Goal: Communication & Community: Answer question/provide support

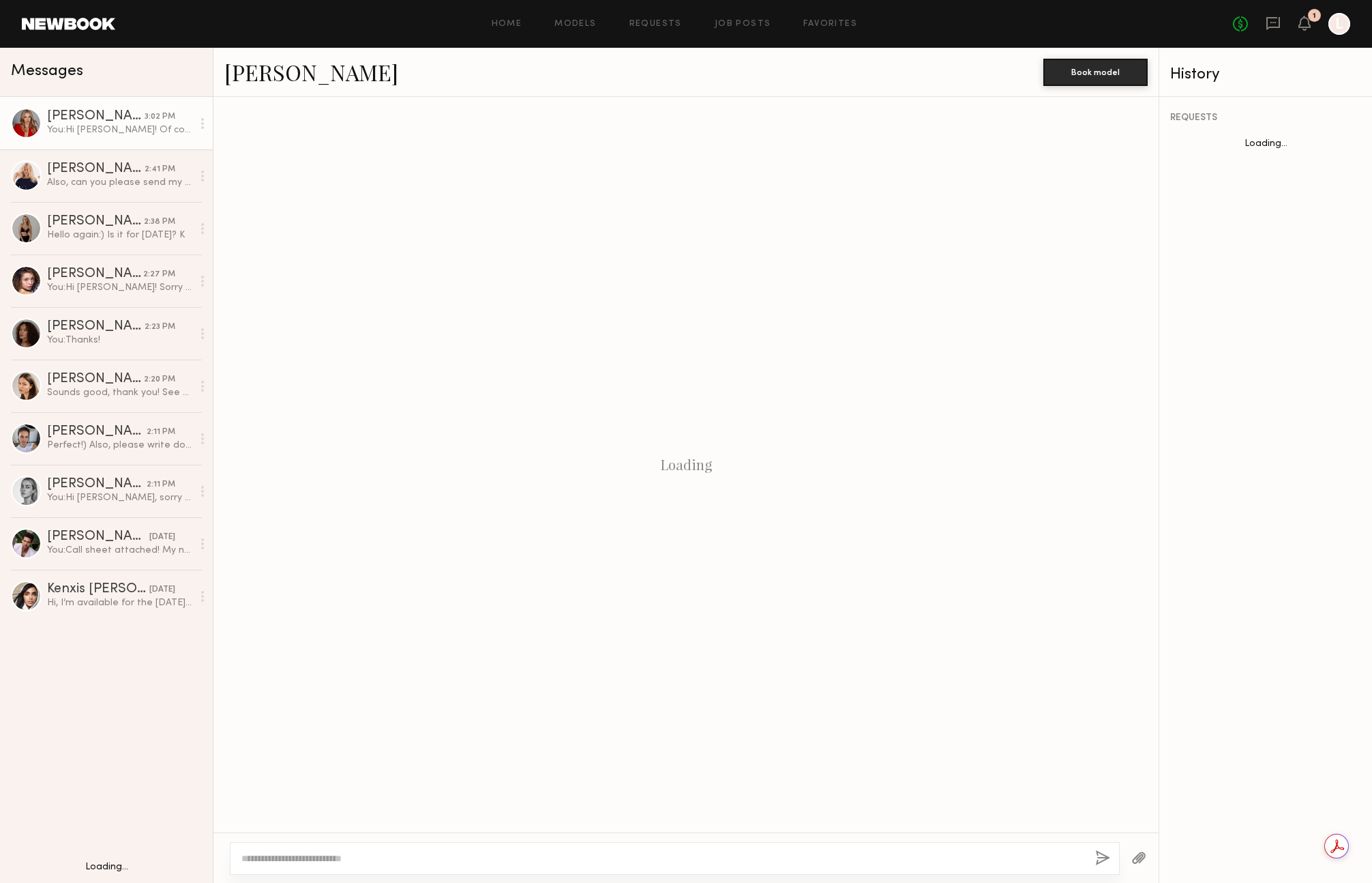
scroll to position [419, 0]
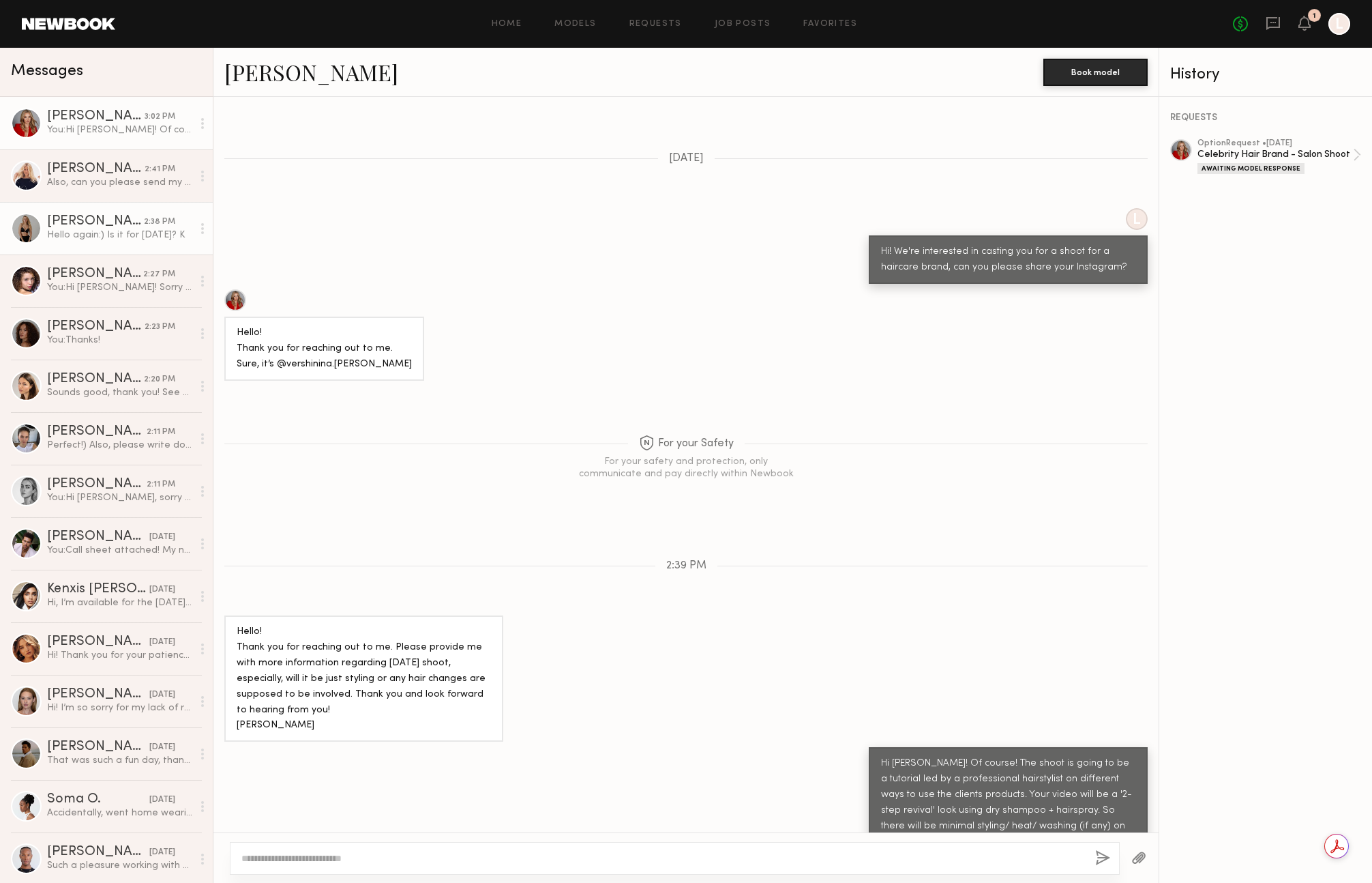
click at [135, 188] on div "Also, can you please send my agent the details as well :) [PERSON_NAME][EMAIL_A…" at bounding box center [120, 182] width 145 height 13
click at [132, 217] on div "[PERSON_NAME]" at bounding box center [95, 222] width 96 height 14
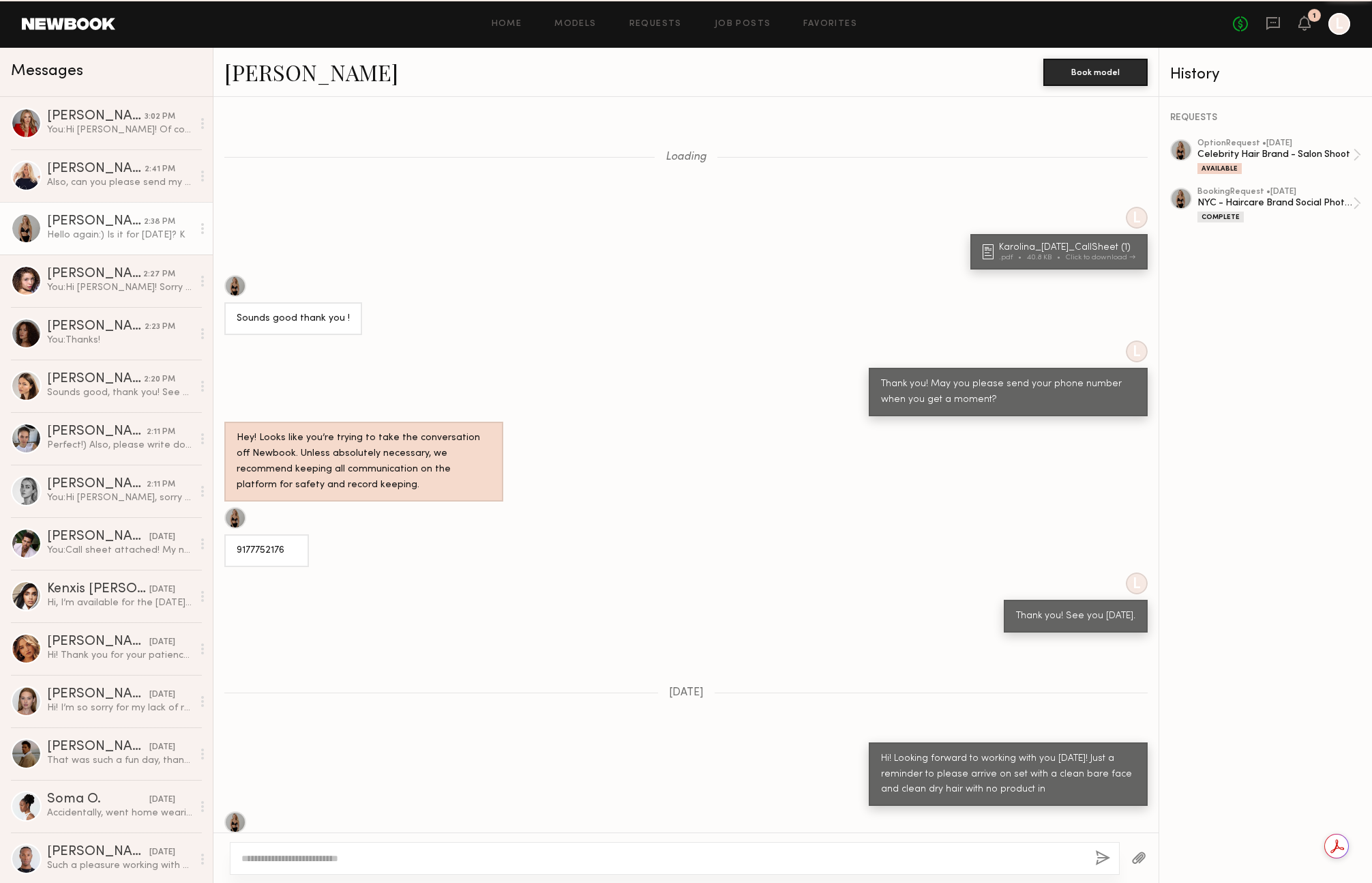
scroll to position [605, 0]
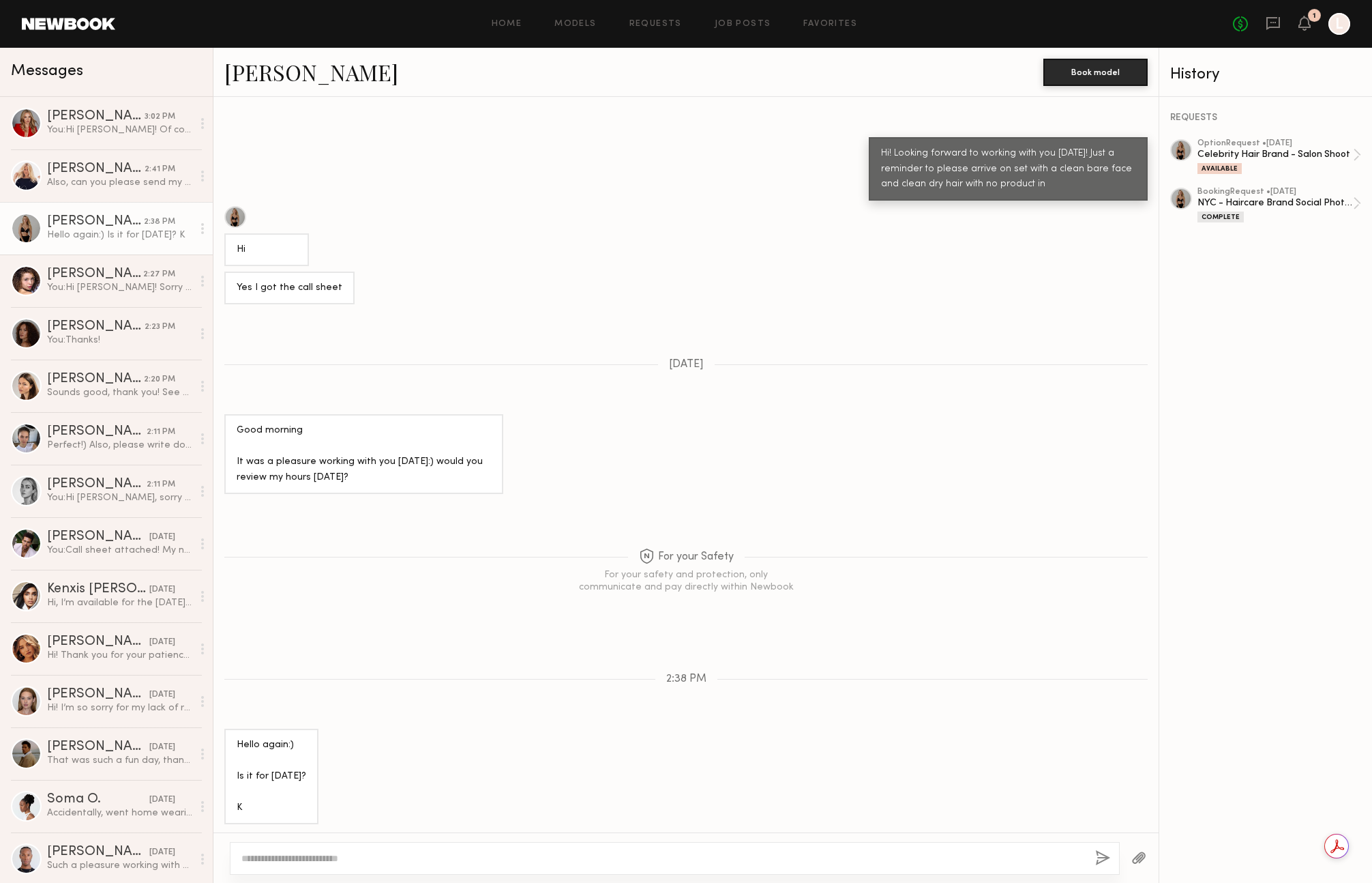
click at [304, 854] on textarea at bounding box center [663, 858] width 843 height 14
click at [132, 235] on div "Hello again:) Is it for [DATE]? K" at bounding box center [120, 235] width 145 height 13
click at [165, 118] on div "3:02 PM" at bounding box center [160, 117] width 31 height 13
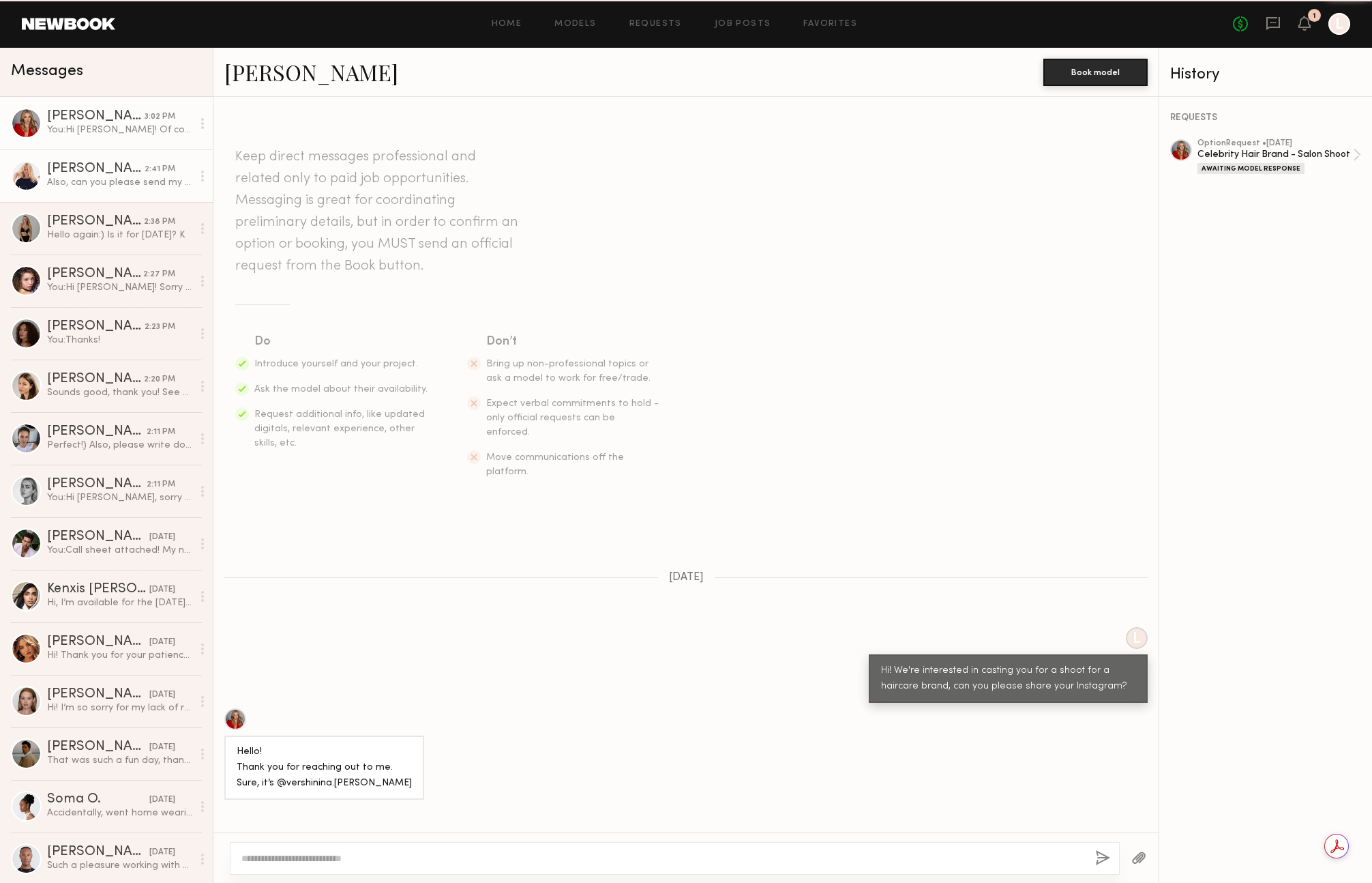
scroll to position [419, 0]
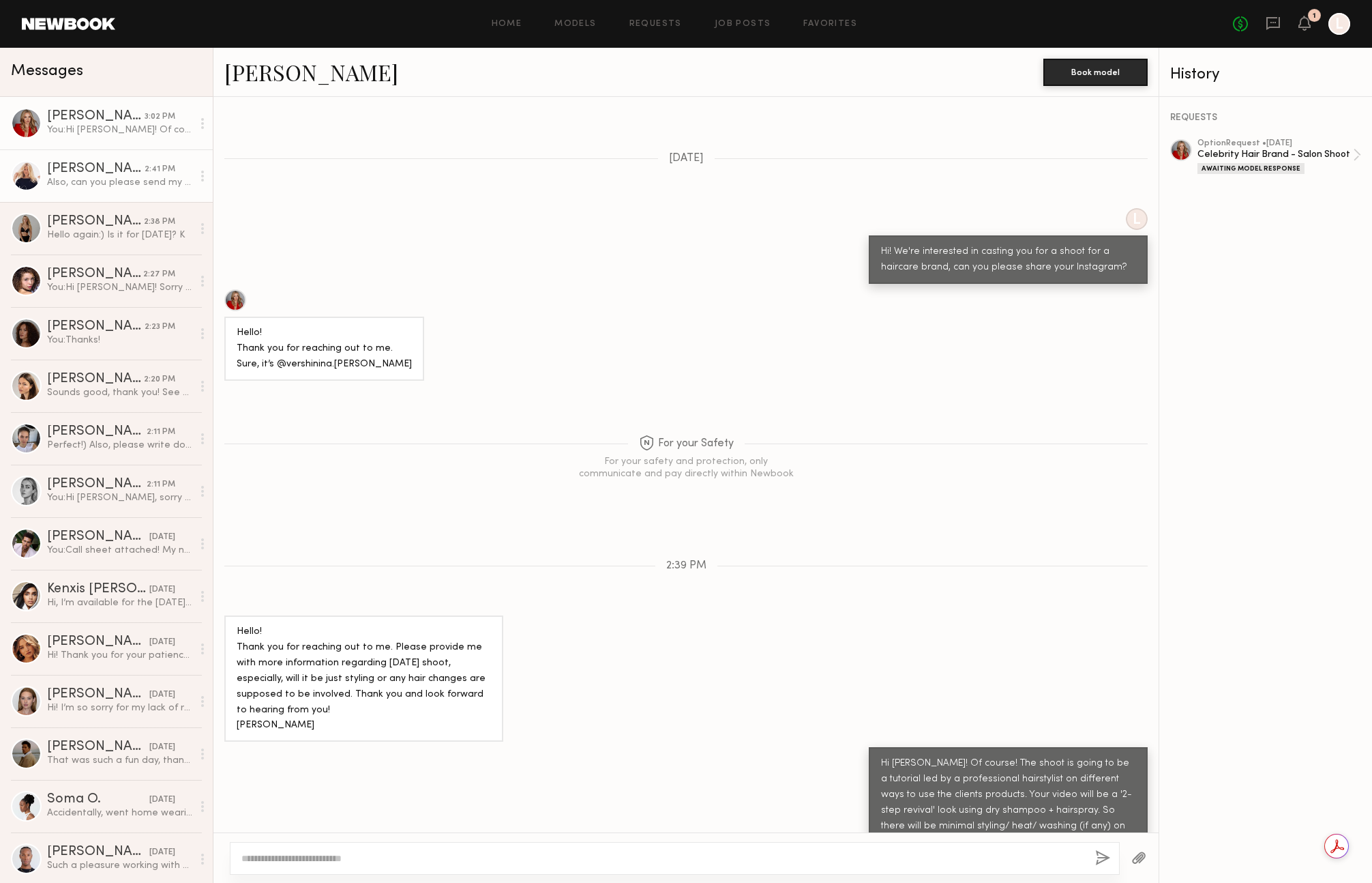
drag, startPoint x: 167, startPoint y: 177, endPoint x: 175, endPoint y: 184, distance: 10.6
click at [167, 177] on div "Also, can you please send my agent the details as well :) [PERSON_NAME][EMAIL_A…" at bounding box center [120, 182] width 145 height 13
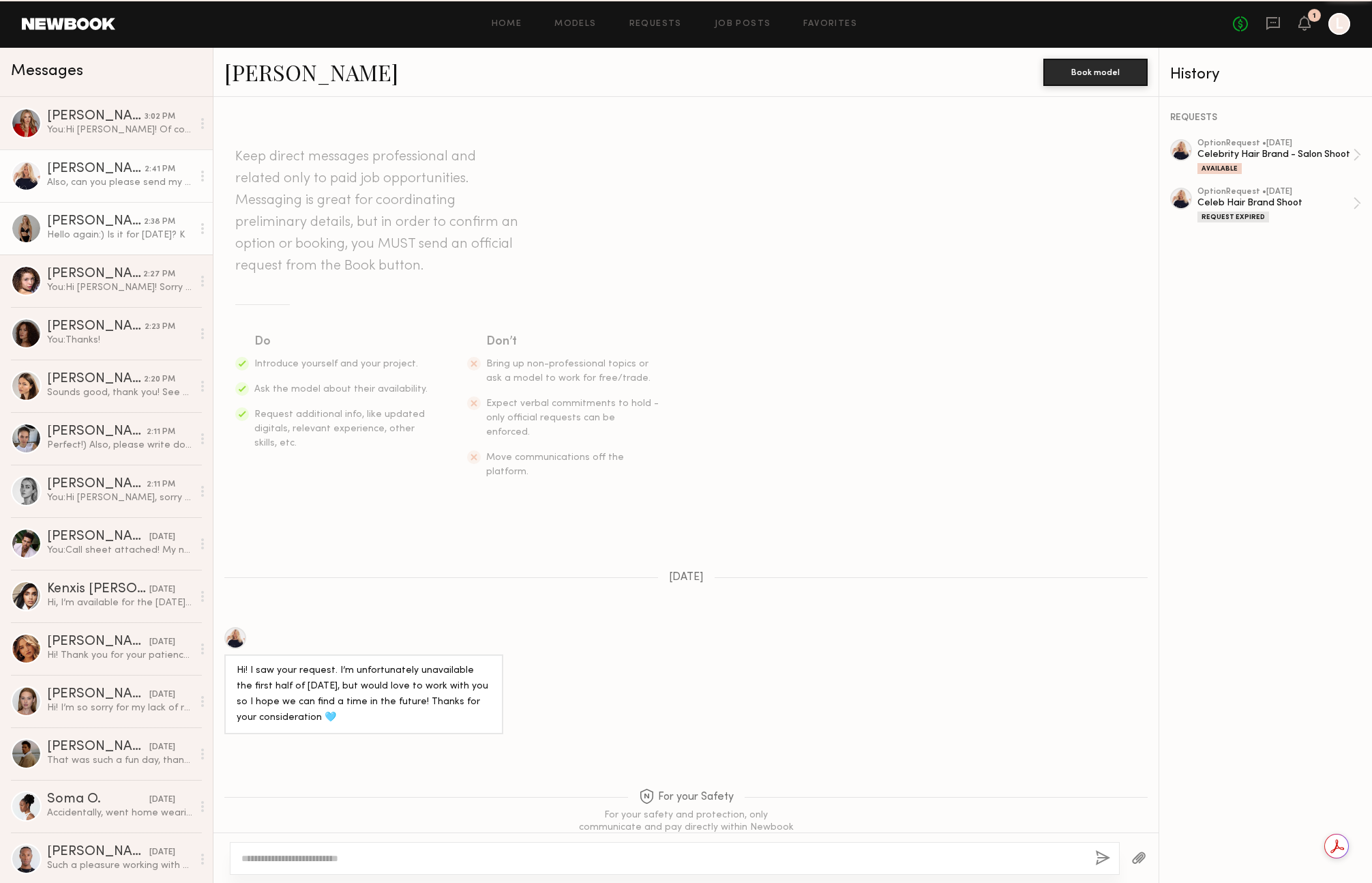
scroll to position [367, 0]
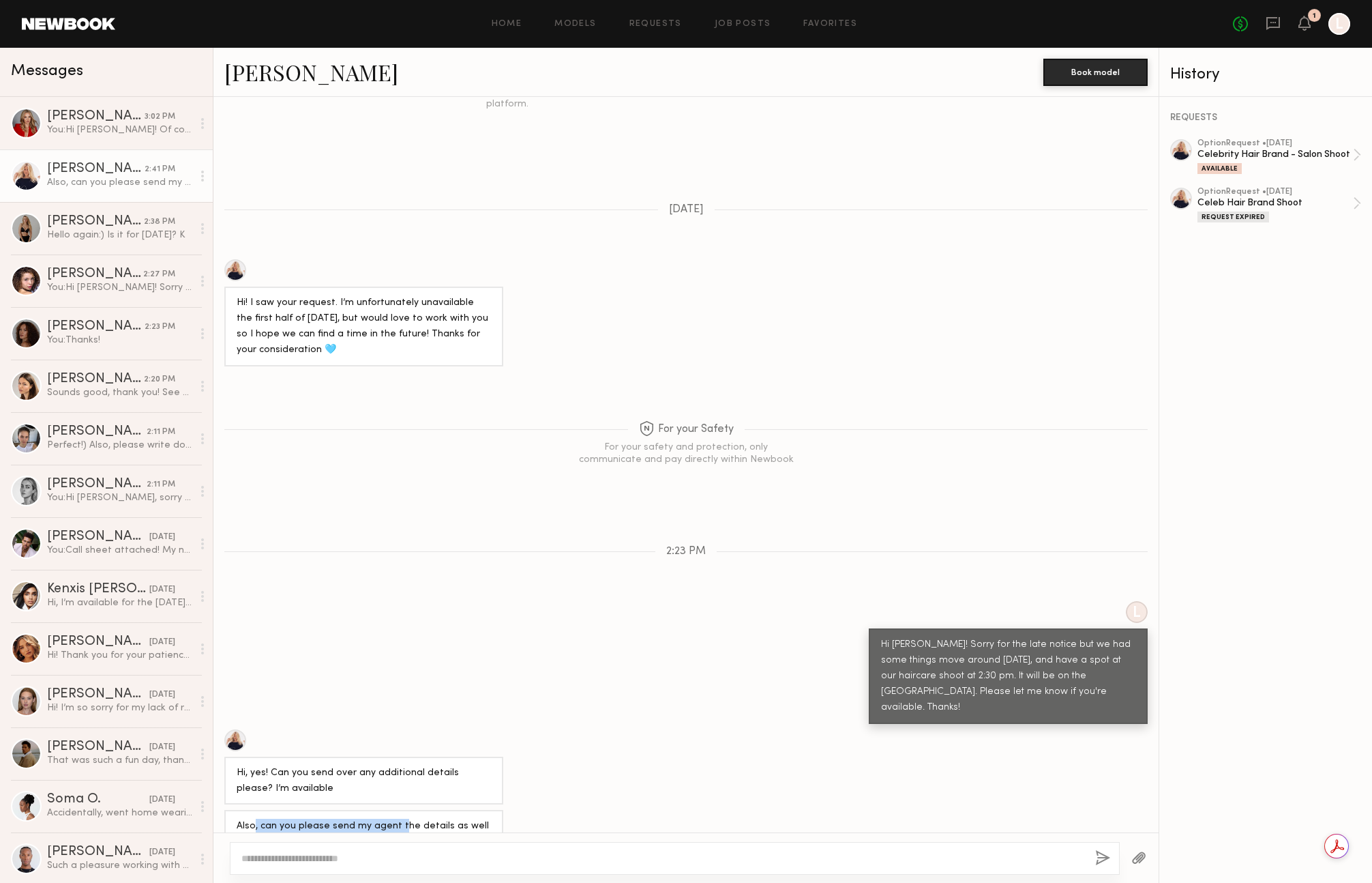
drag, startPoint x: 296, startPoint y: 786, endPoint x: 407, endPoint y: 802, distance: 112.1
click at [396, 818] on div "Also, can you please send my agent the details as well :) [PERSON_NAME][EMAIL_A…" at bounding box center [364, 834] width 255 height 32
click at [419, 818] on div "Also, can you please send my agent the details as well :) [PERSON_NAME][EMAIL_A…" at bounding box center [364, 834] width 255 height 32
drag, startPoint x: 405, startPoint y: 817, endPoint x: 225, endPoint y: 740, distance: 195.8
click at [218, 742] on div "Keep direct messages professional and related only to paid job opportunities. M…" at bounding box center [686, 464] width 945 height 736
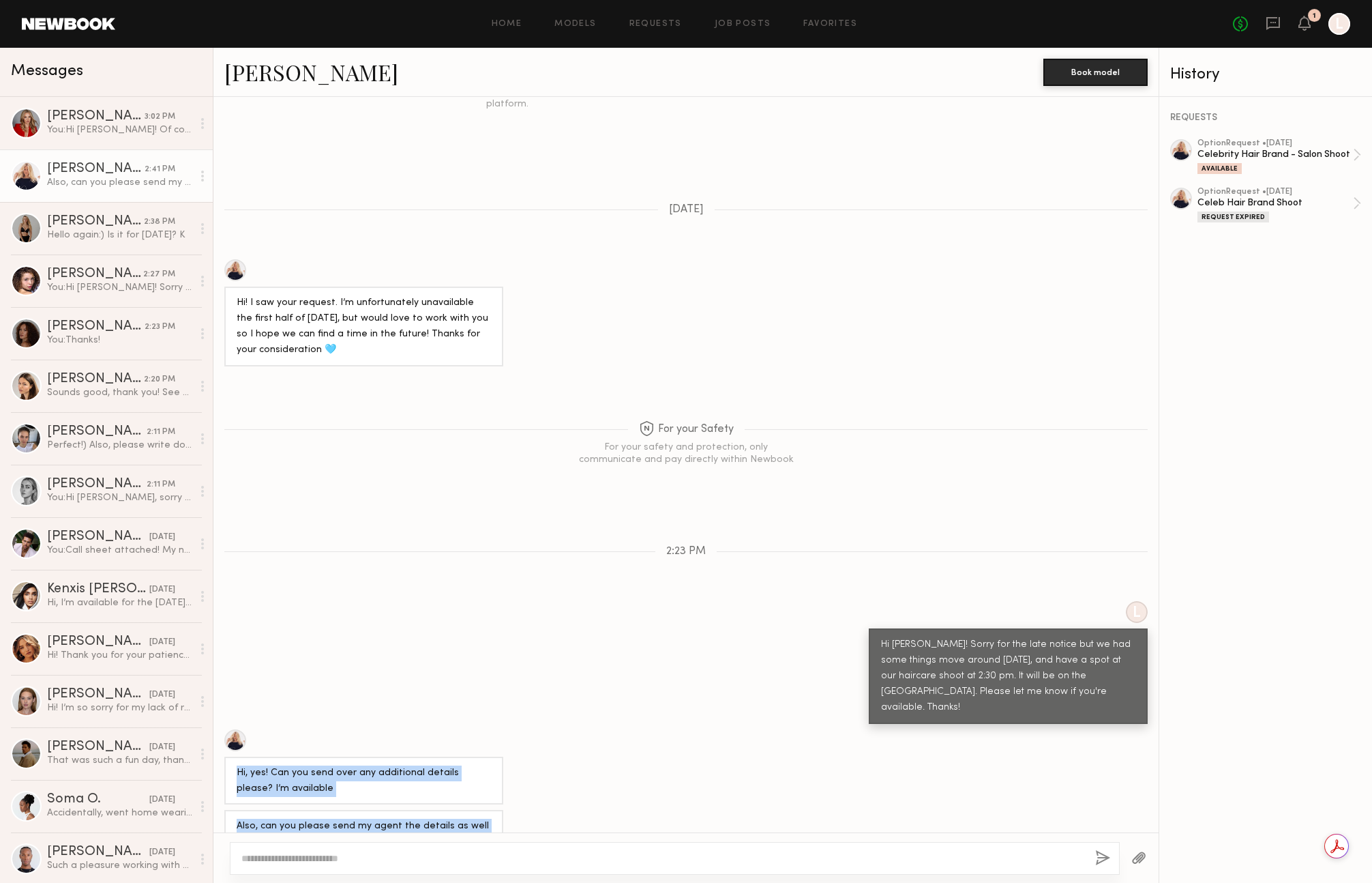
click at [272, 766] on div "Hi, yes! Can you send over any additional details please? I’m available" at bounding box center [364, 781] width 255 height 32
drag, startPoint x: 280, startPoint y: 735, endPoint x: 385, endPoint y: 770, distance: 110.7
click at [388, 771] on div "Keep direct messages professional and related only to paid job opportunities. M…" at bounding box center [686, 464] width 945 height 736
click at [400, 767] on div "Keep direct messages professional and related only to paid job opportunities. M…" at bounding box center [686, 464] width 945 height 736
drag, startPoint x: 337, startPoint y: 795, endPoint x: 245, endPoint y: 766, distance: 96.5
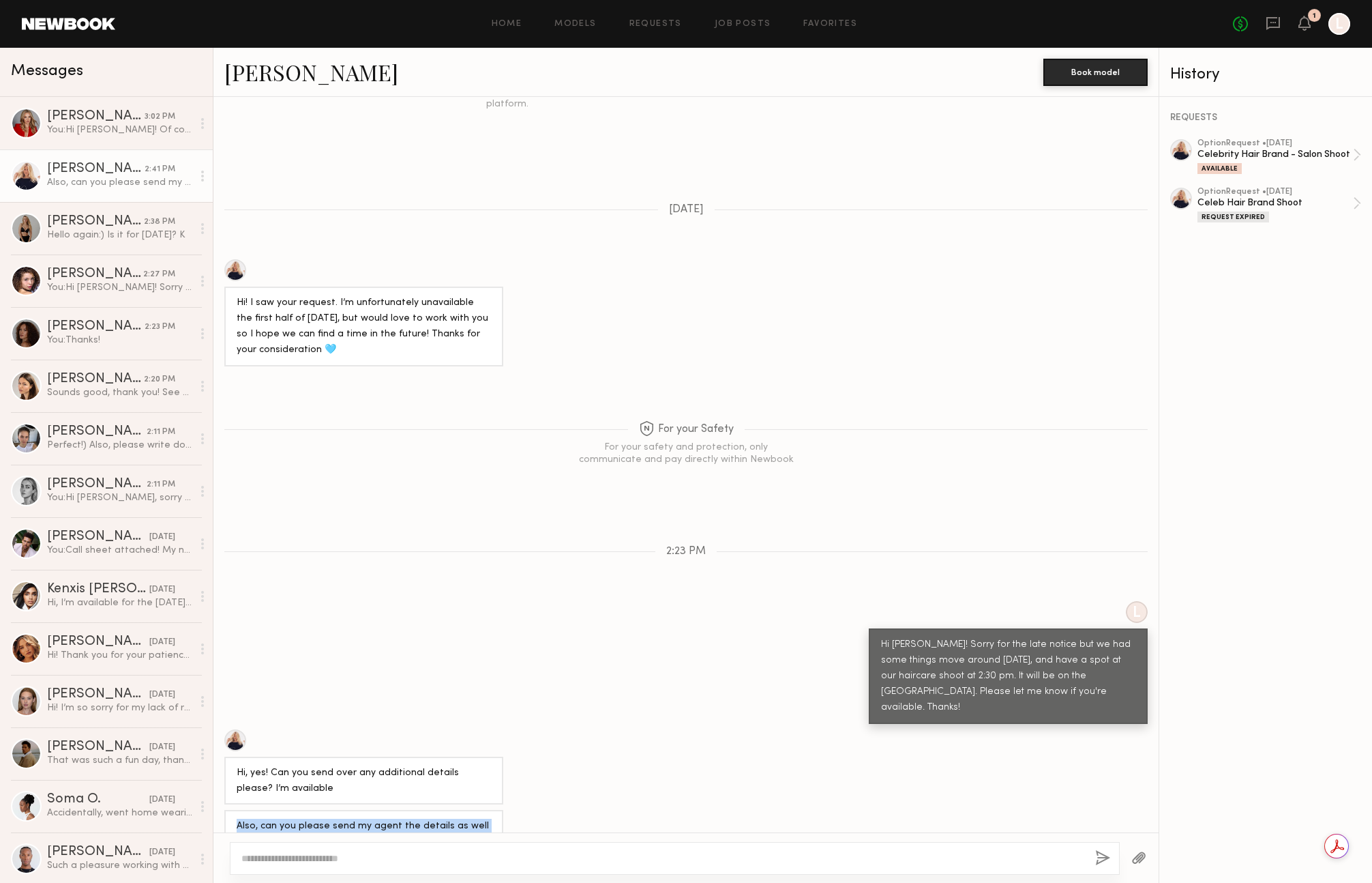
click at [239, 761] on div "Keep direct messages professional and related only to paid job opportunities. M…" at bounding box center [686, 464] width 945 height 736
drag, startPoint x: 308, startPoint y: 790, endPoint x: 271, endPoint y: 782, distance: 37.9
click at [308, 818] on div "Also, can you please send my agent the details as well :) [PERSON_NAME][EMAIL_A…" at bounding box center [364, 834] width 255 height 32
drag, startPoint x: 292, startPoint y: 784, endPoint x: 400, endPoint y: 800, distance: 109.2
click at [397, 818] on div "Also, can you please send my agent the details as well :) [PERSON_NAME][EMAIL_A…" at bounding box center [364, 834] width 255 height 32
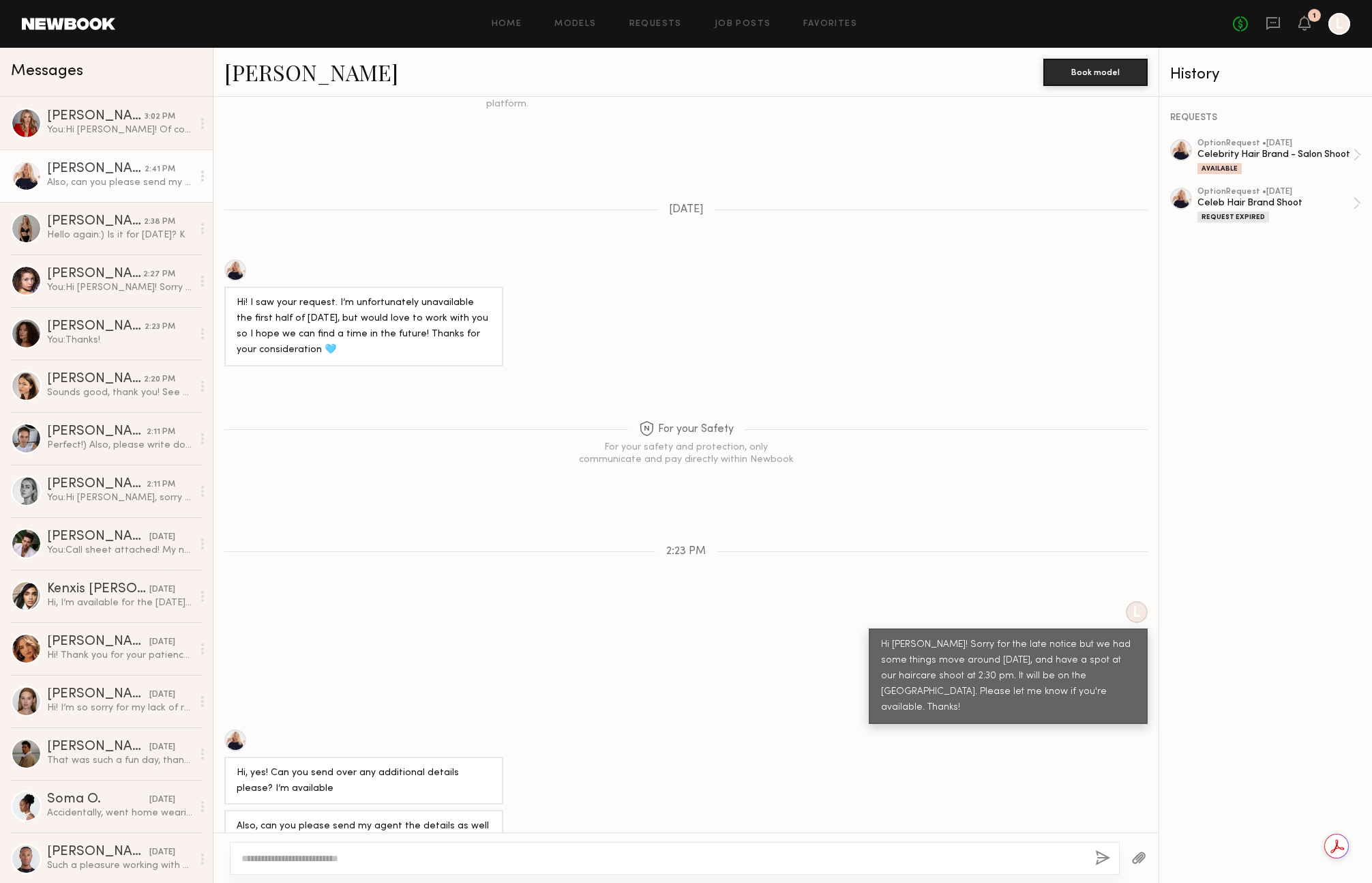
drag, startPoint x: 417, startPoint y: 807, endPoint x: 408, endPoint y: 814, distance: 11.4
click at [417, 818] on div "Also, can you please send my agent the details as well :) [PERSON_NAME][EMAIL_A…" at bounding box center [364, 834] width 255 height 32
drag, startPoint x: 399, startPoint y: 812, endPoint x: 213, endPoint y: 773, distance: 190.0
click at [221, 810] on div "Also, can you please send my agent the details as well :) [PERSON_NAME][EMAIL_A…" at bounding box center [686, 834] width 945 height 49
click at [347, 818] on div "Also, can you please send my agent the details as well :) [PERSON_NAME][EMAIL_A…" at bounding box center [364, 834] width 255 height 32
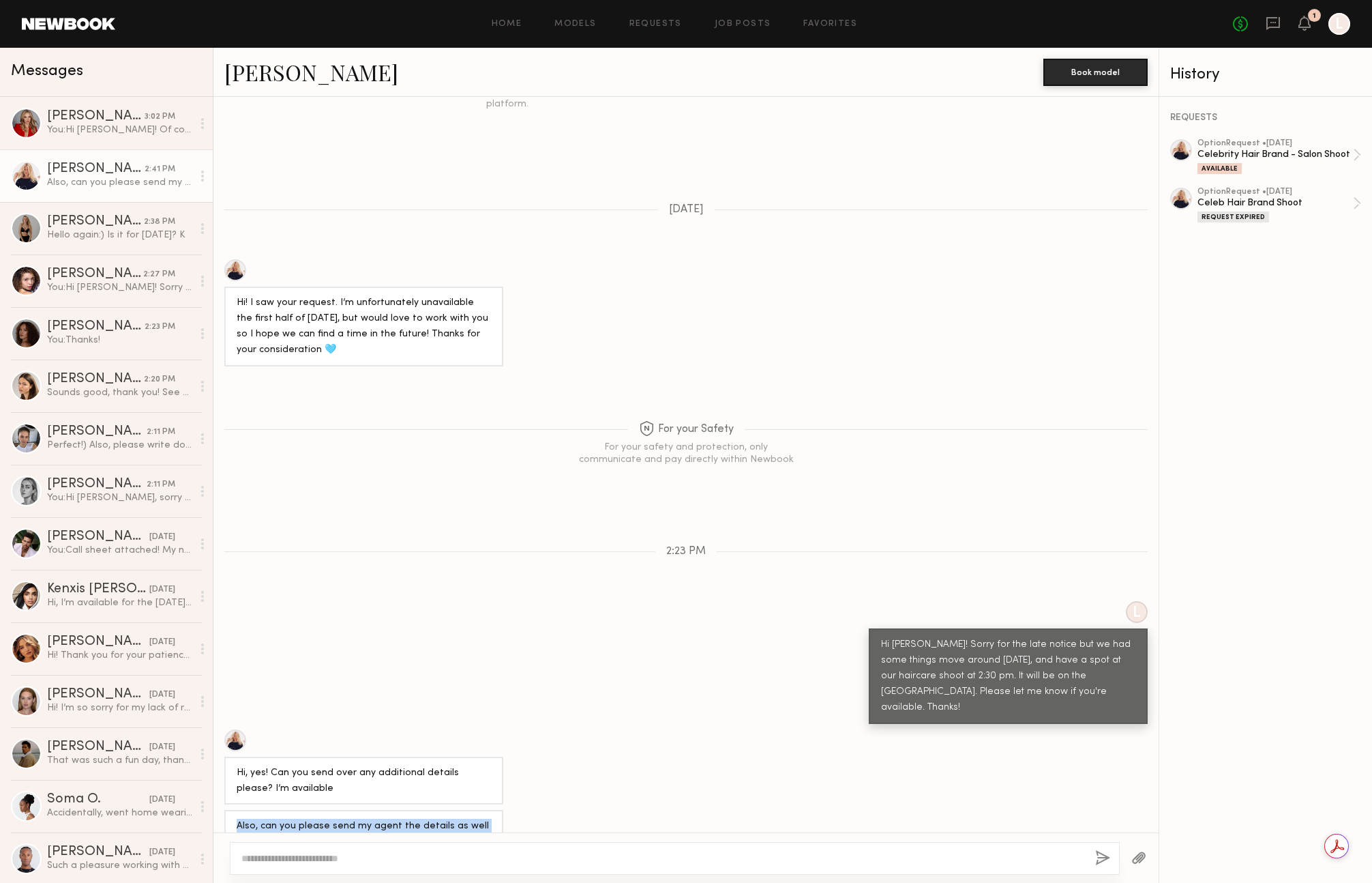
drag, startPoint x: 316, startPoint y: 801, endPoint x: 232, endPoint y: 780, distance: 86.6
click at [228, 810] on div "Also, can you please send my agent the details as well :) [PERSON_NAME][EMAIL_A…" at bounding box center [363, 834] width 279 height 49
click at [301, 818] on div "Also, can you please send my agent the details as well :) [PERSON_NAME][EMAIL_A…" at bounding box center [364, 834] width 255 height 32
drag, startPoint x: 390, startPoint y: 809, endPoint x: 265, endPoint y: 782, distance: 127.9
click at [226, 810] on div "Also, can you please send my agent the details as well :) [PERSON_NAME][EMAIL_A…" at bounding box center [363, 834] width 279 height 49
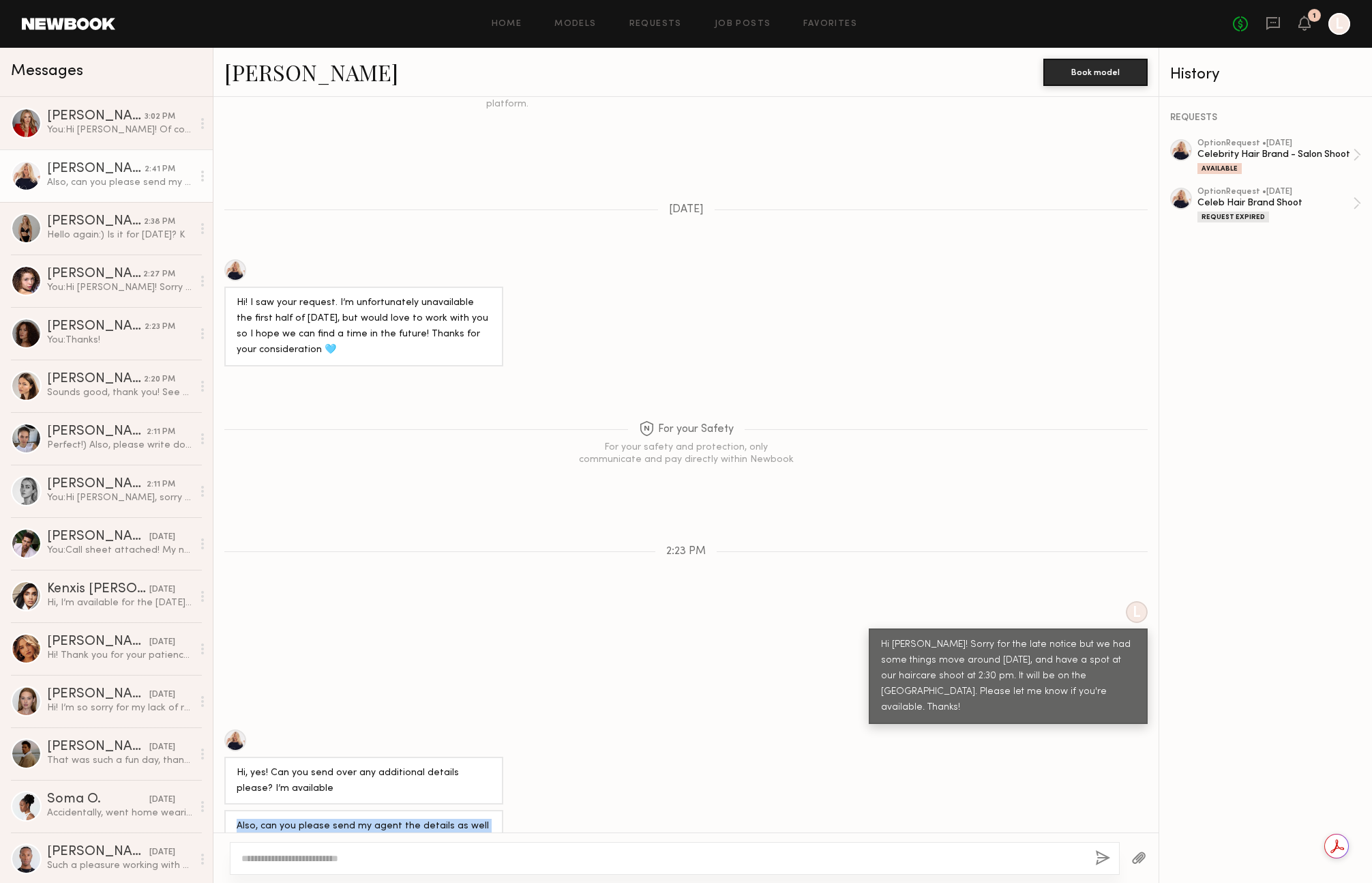
click at [291, 818] on div "Also, can you please send my agent the details as well :) [PERSON_NAME][EMAIL_A…" at bounding box center [364, 834] width 255 height 32
drag, startPoint x: 237, startPoint y: 739, endPoint x: 340, endPoint y: 749, distance: 103.5
click at [343, 766] on div "Hi, yes! Can you send over any additional details please? I’m available" at bounding box center [364, 781] width 255 height 32
click at [341, 766] on div "Hi, yes! Can you send over any additional details please? I’m available" at bounding box center [364, 781] width 255 height 32
click at [384, 818] on div "Also, can you please send my agent the details as well :) [PERSON_NAME][EMAIL_A…" at bounding box center [364, 834] width 255 height 32
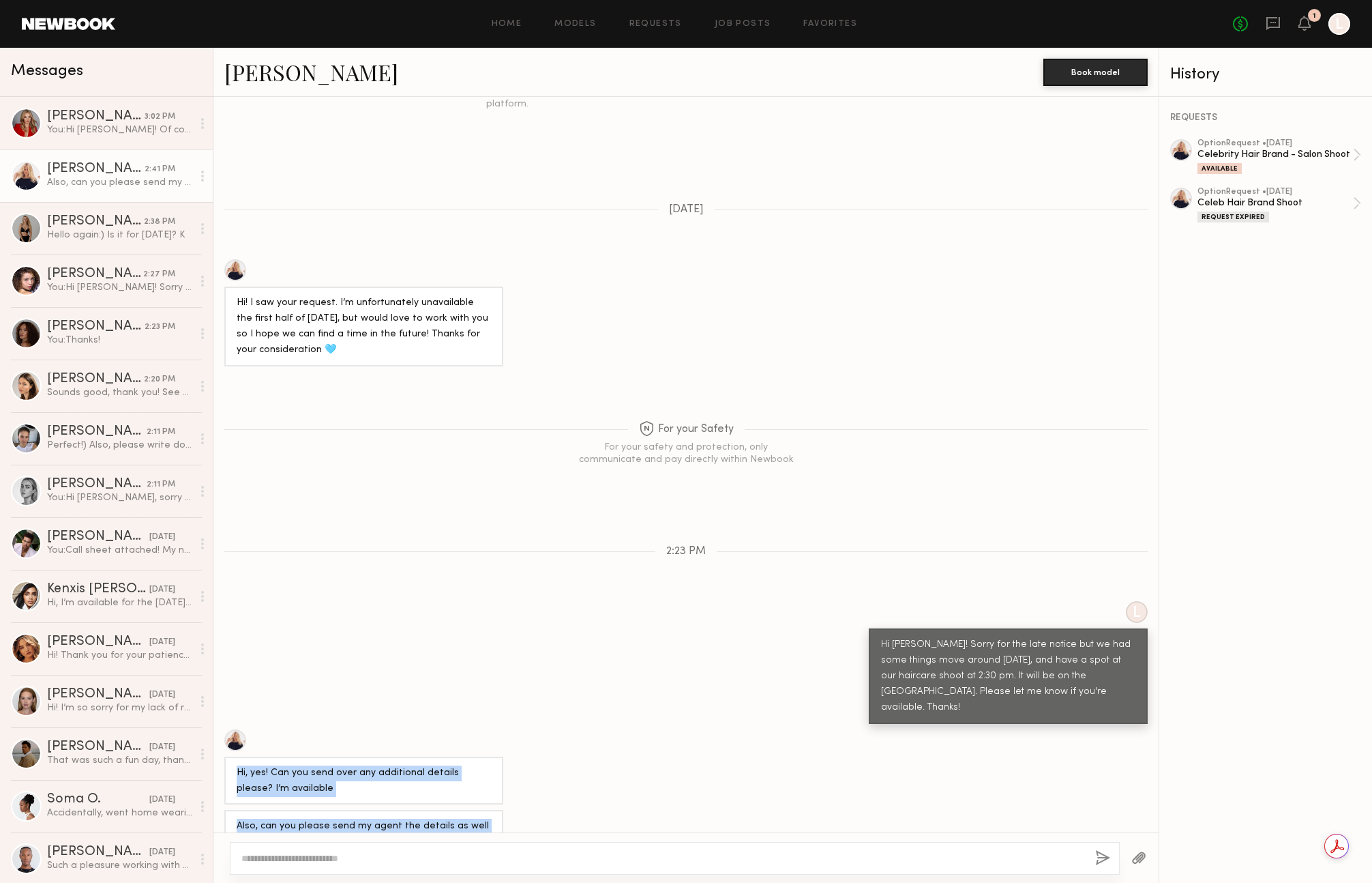
drag, startPoint x: 377, startPoint y: 810, endPoint x: 231, endPoint y: 726, distance: 168.4
click at [225, 727] on div "Keep direct messages professional and related only to paid job opportunities. M…" at bounding box center [686, 464] width 945 height 736
click at [255, 766] on div "Hi, yes! Can you send over any additional details please? I’m available" at bounding box center [364, 781] width 255 height 32
drag, startPoint x: 263, startPoint y: 739, endPoint x: 243, endPoint y: 728, distance: 22.8
click at [218, 729] on div "Hi, yes! Can you send over any additional details please? I’m available" at bounding box center [686, 767] width 945 height 76
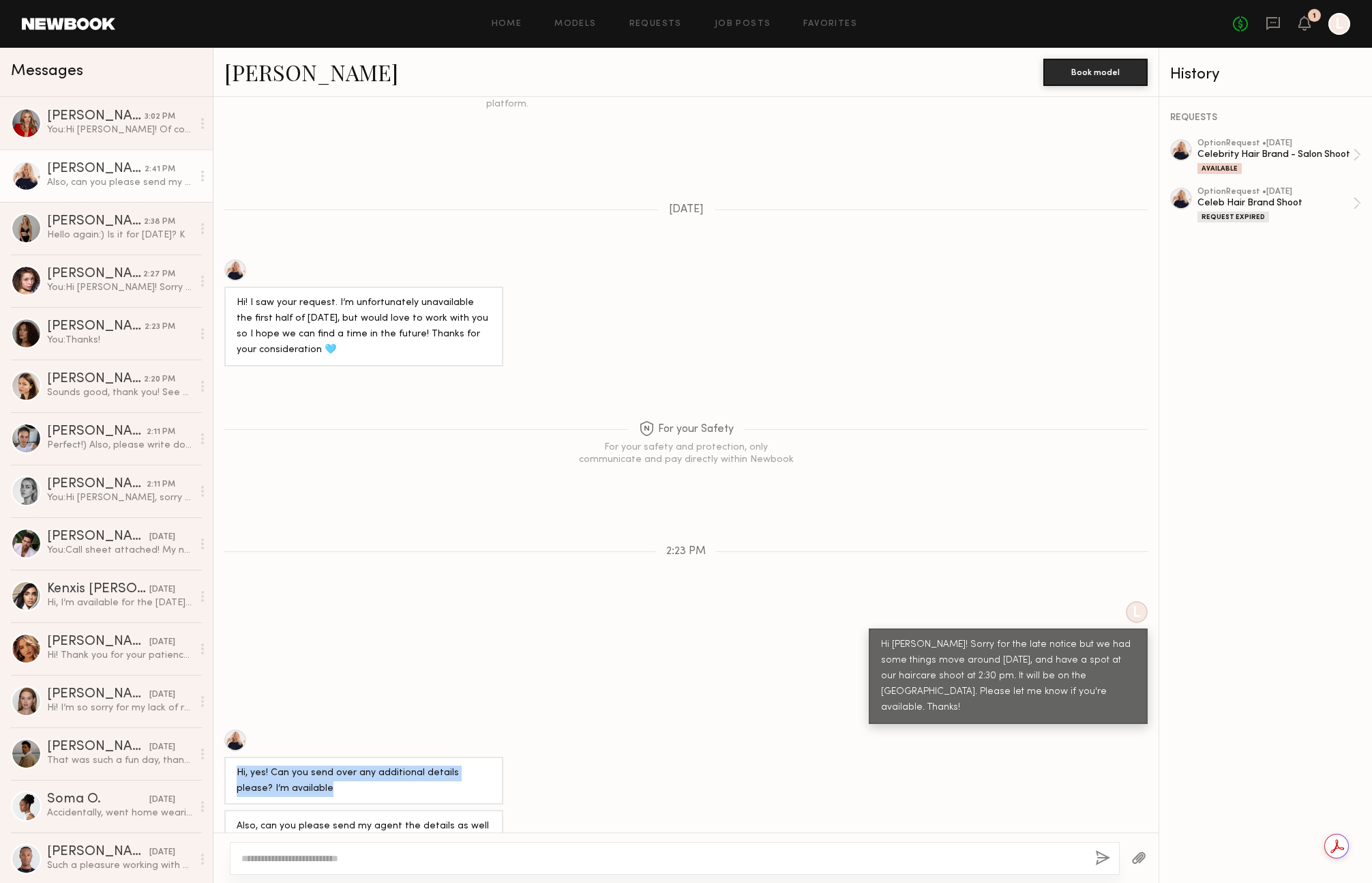
click at [295, 766] on div "Hi, yes! Can you send over any additional details please? I’m available" at bounding box center [364, 781] width 255 height 32
click at [136, 125] on div "You: Hi Anastasia! Of course! The shoot is going to be a tutorial led by a prof…" at bounding box center [120, 130] width 145 height 13
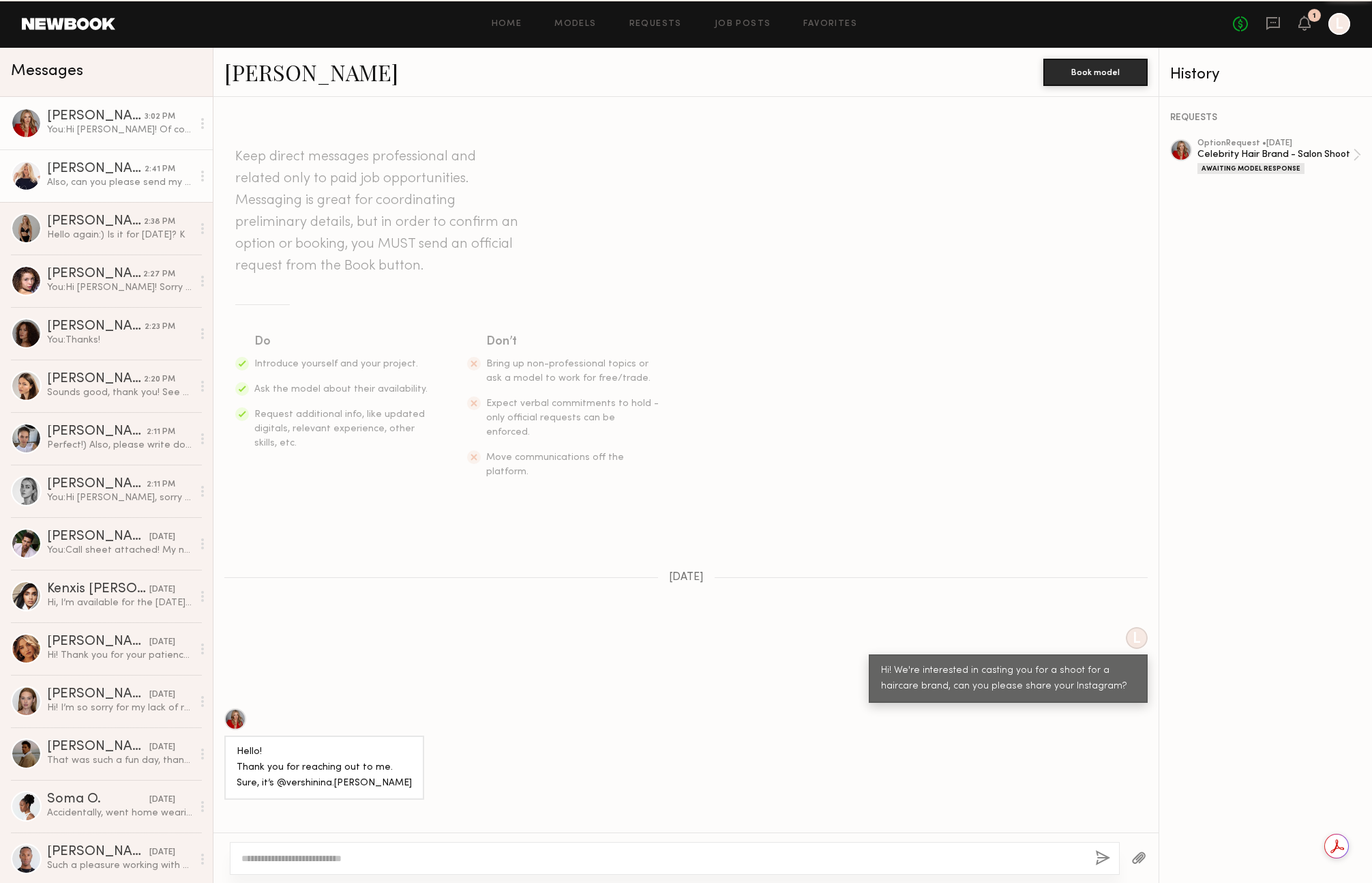
scroll to position [419, 0]
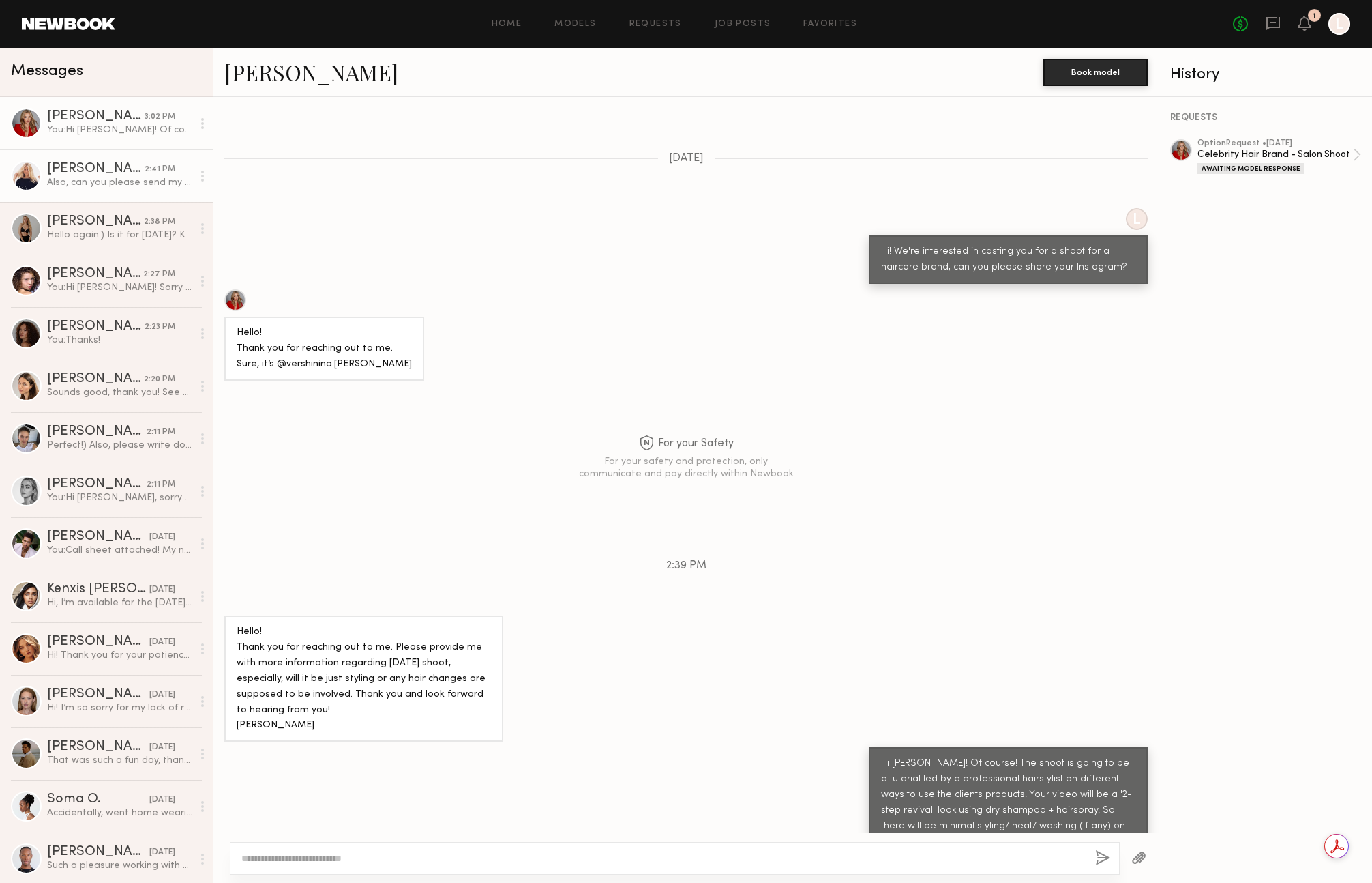
click at [144, 171] on div "[PERSON_NAME]" at bounding box center [96, 169] width 97 height 14
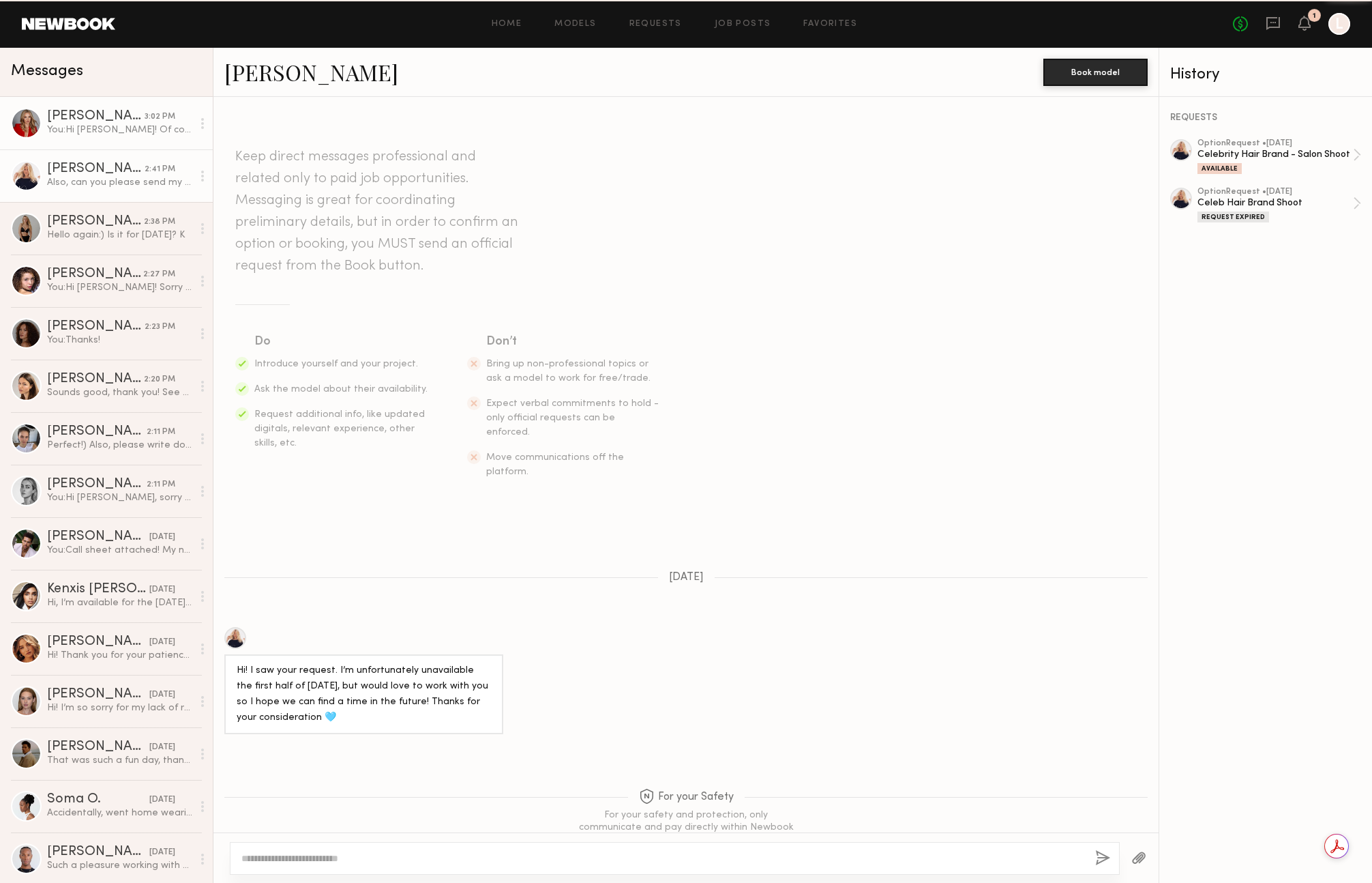
click at [146, 126] on div "You: Hi Anastasia! Of course! The shoot is going to be a tutorial led by a prof…" at bounding box center [120, 130] width 145 height 13
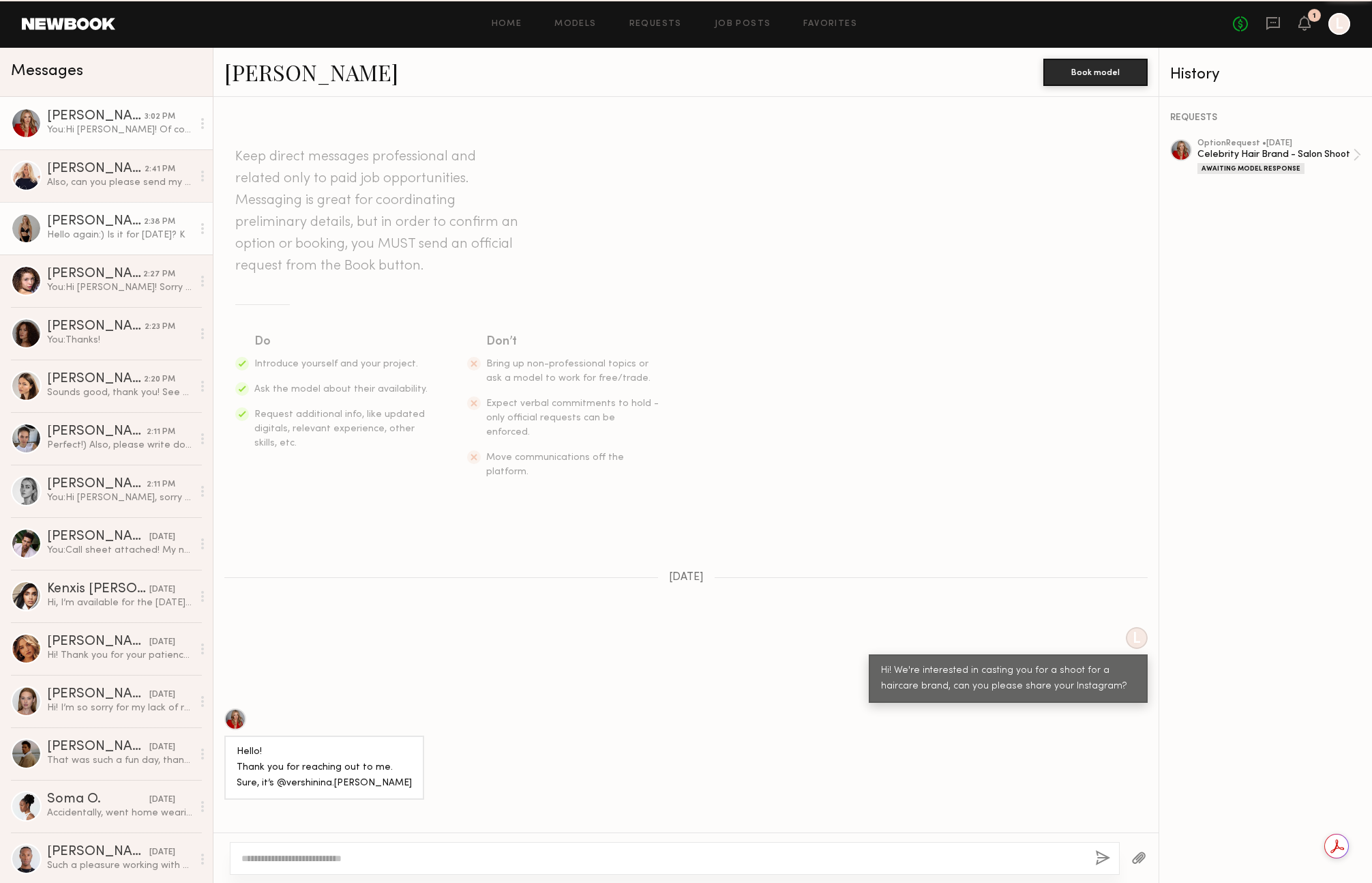
scroll to position [419, 0]
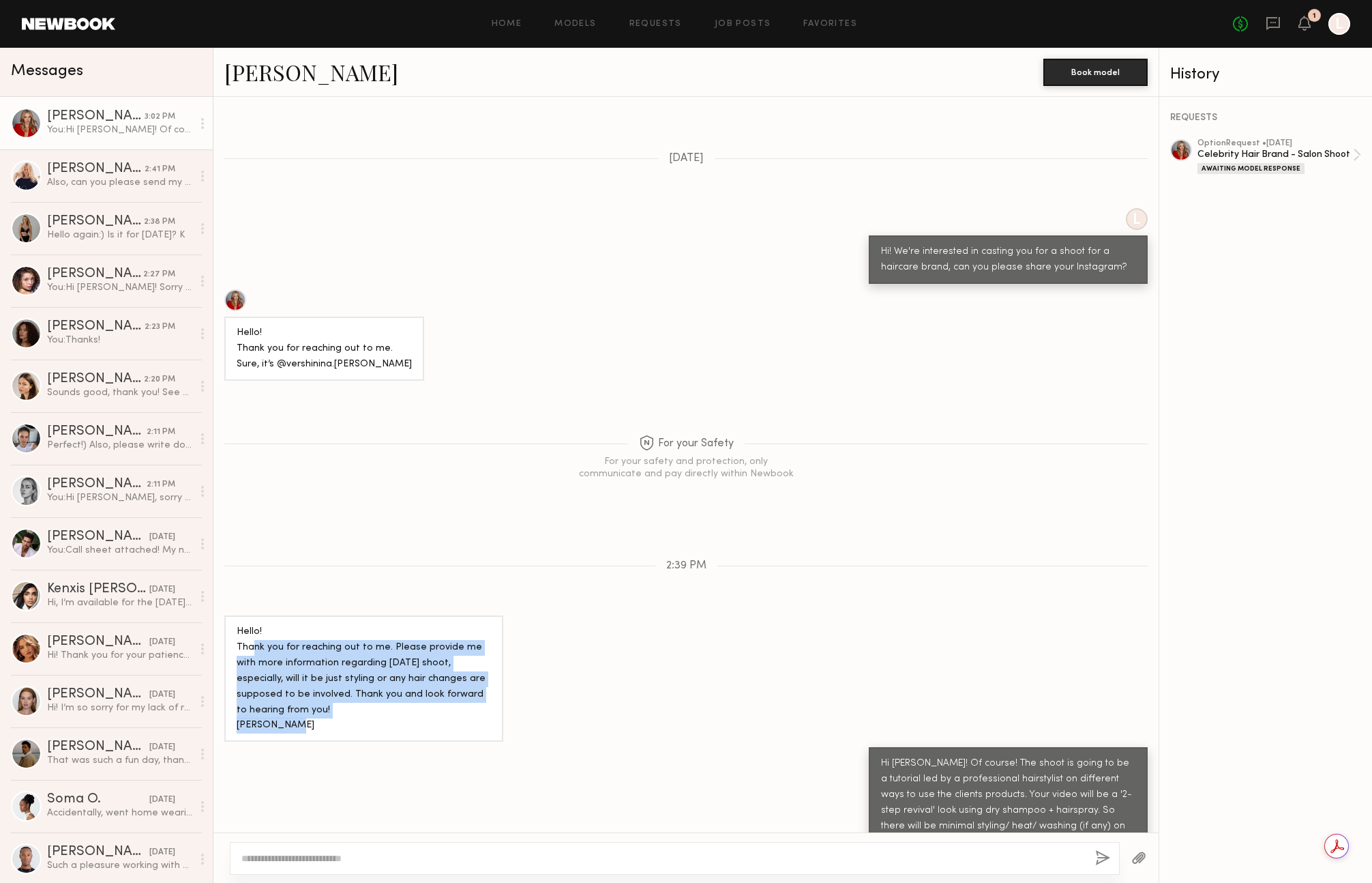
drag, startPoint x: 251, startPoint y: 624, endPoint x: 431, endPoint y: 701, distance: 195.8
click at [427, 703] on div "Hello! Thank you for reaching out to me. Please provide me with more informatio…" at bounding box center [364, 679] width 255 height 110
click at [471, 702] on div "Hello! Thank you for reaching out to me. Please provide me with more informatio…" at bounding box center [364, 679] width 255 height 110
drag, startPoint x: 438, startPoint y: 688, endPoint x: 306, endPoint y: 621, distance: 148.0
click at [301, 624] on div "Hello! Thank you for reaching out to me. Please provide me with more informatio…" at bounding box center [364, 679] width 255 height 110
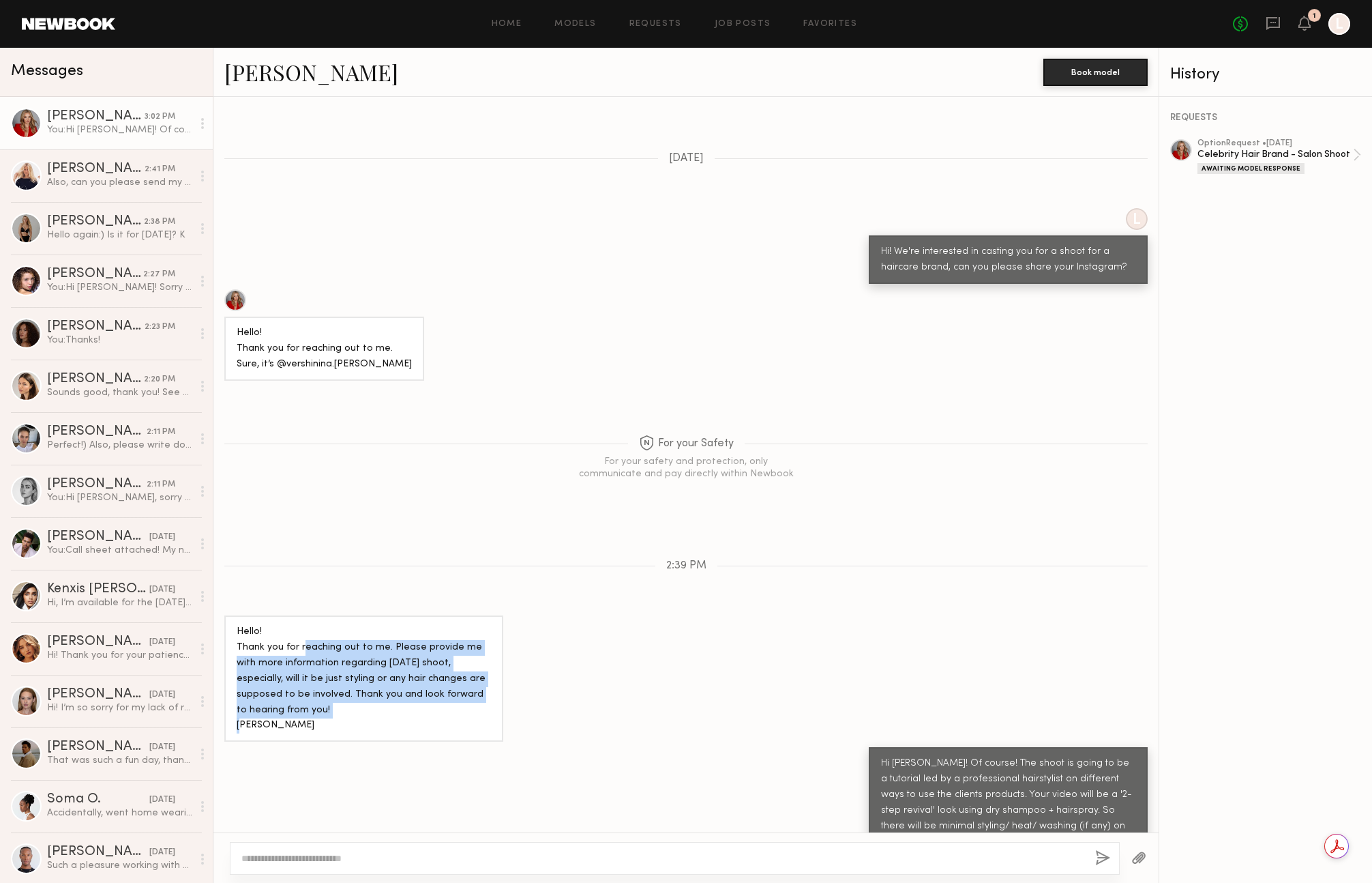
click at [336, 636] on div "Hello! Thank you for reaching out to me. Please provide me with more informatio…" at bounding box center [364, 679] width 255 height 110
drag, startPoint x: 264, startPoint y: 619, endPoint x: 414, endPoint y: 689, distance: 165.5
click at [414, 689] on div "Hello! Thank you for reaching out to me. Please provide me with more informatio…" at bounding box center [364, 679] width 255 height 110
click at [438, 695] on div "Hello! Thank you for reaching out to me. Please provide me with more informatio…" at bounding box center [364, 679] width 255 height 110
drag, startPoint x: 302, startPoint y: 650, endPoint x: 291, endPoint y: 627, distance: 25.5
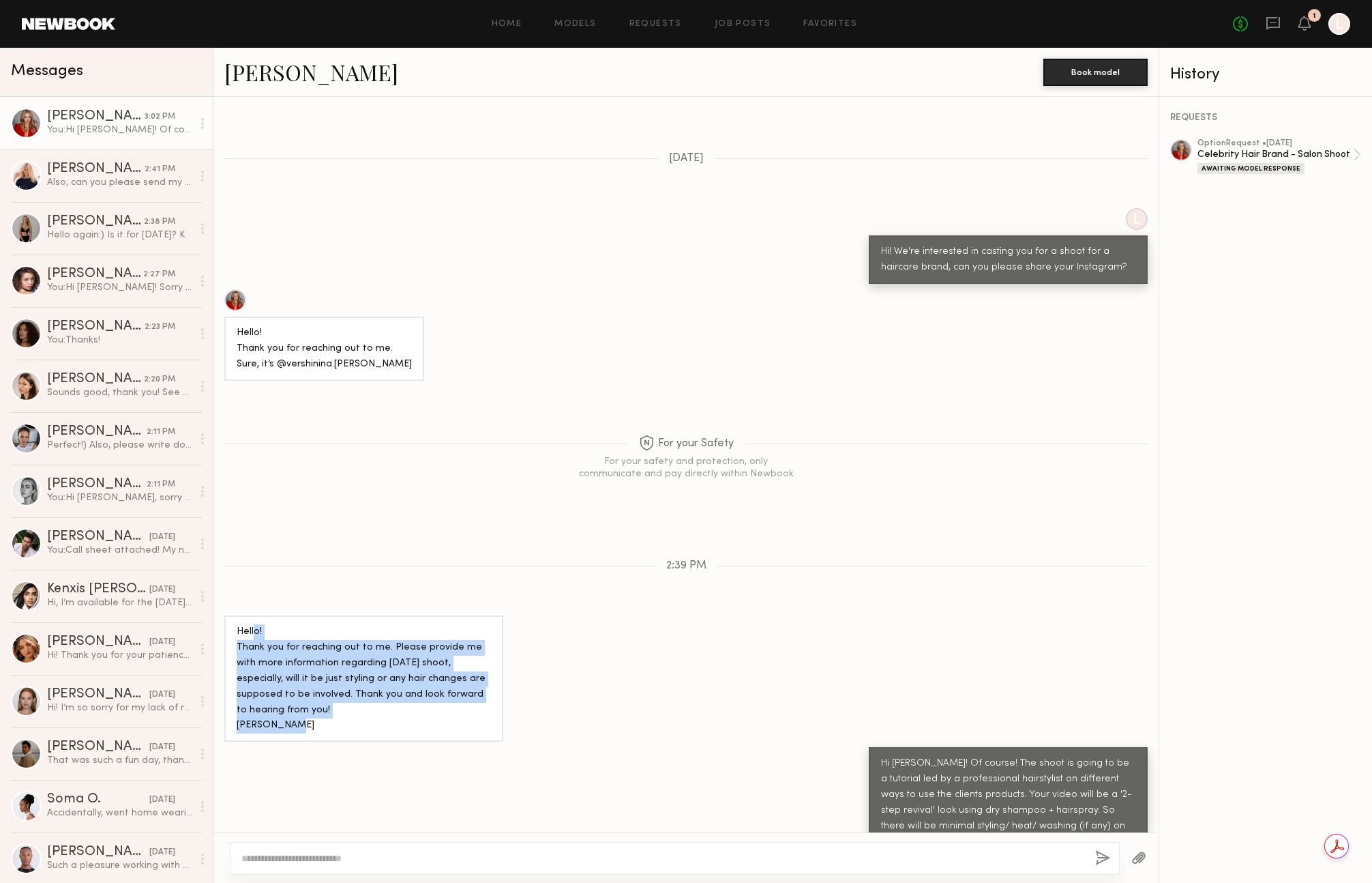
click at [255, 624] on div "Hello! Thank you for reaching out to me. Please provide me with more informatio…" at bounding box center [364, 679] width 255 height 110
click at [307, 637] on div "Hello! Thank you for reaching out to me. Please provide me with more informatio…" at bounding box center [364, 679] width 255 height 110
drag, startPoint x: 234, startPoint y: 606, endPoint x: 368, endPoint y: 685, distance: 155.6
click at [368, 686] on div "Hello! Thank you for reaching out to me. Please provide me with more informatio…" at bounding box center [363, 678] width 279 height 127
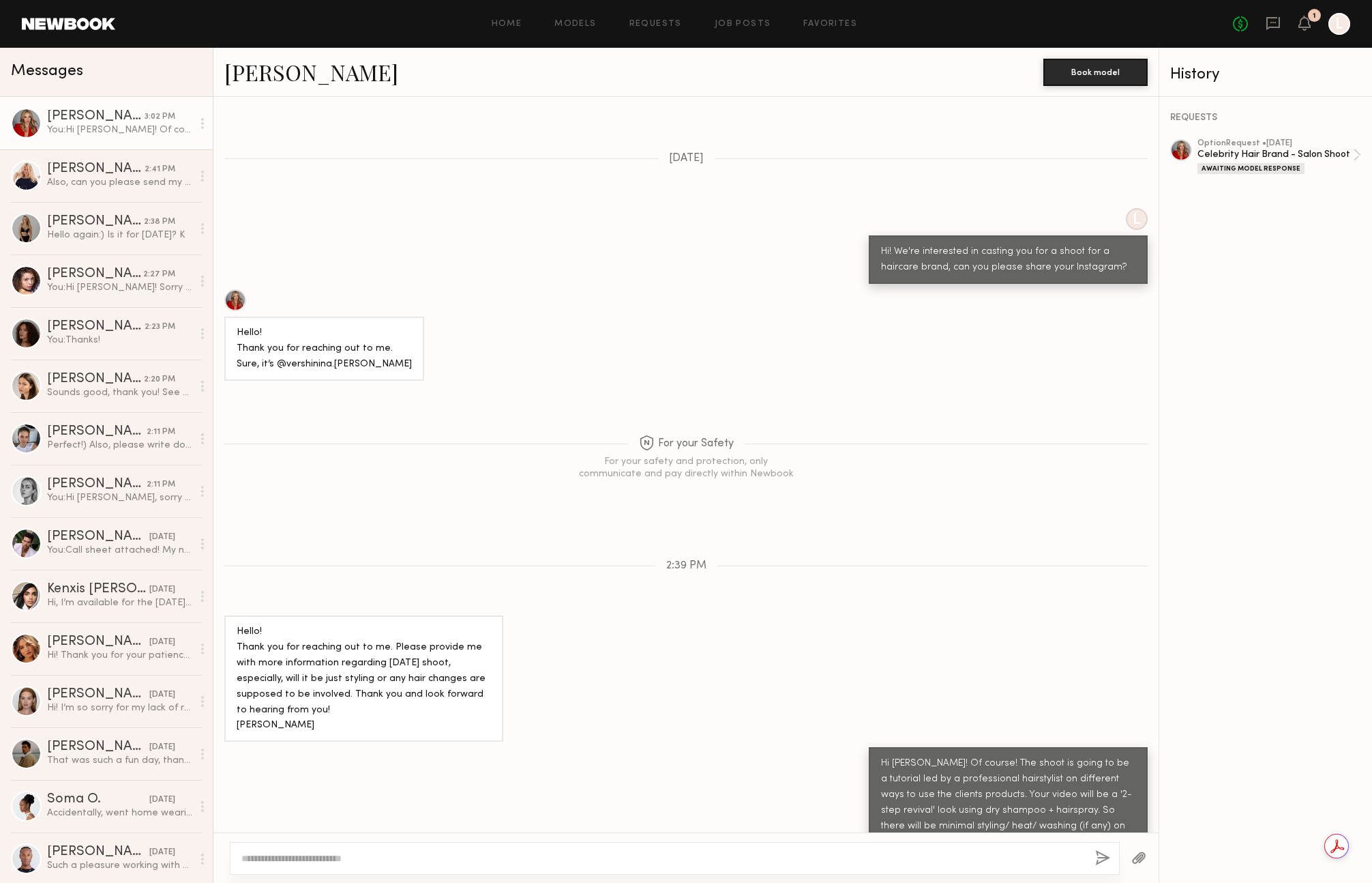
drag, startPoint x: 369, startPoint y: 694, endPoint x: 367, endPoint y: 704, distance: 10.2
click at [370, 694] on div "Hello! Thank you for reaching out to me. Please provide me with more informatio…" at bounding box center [364, 679] width 255 height 110
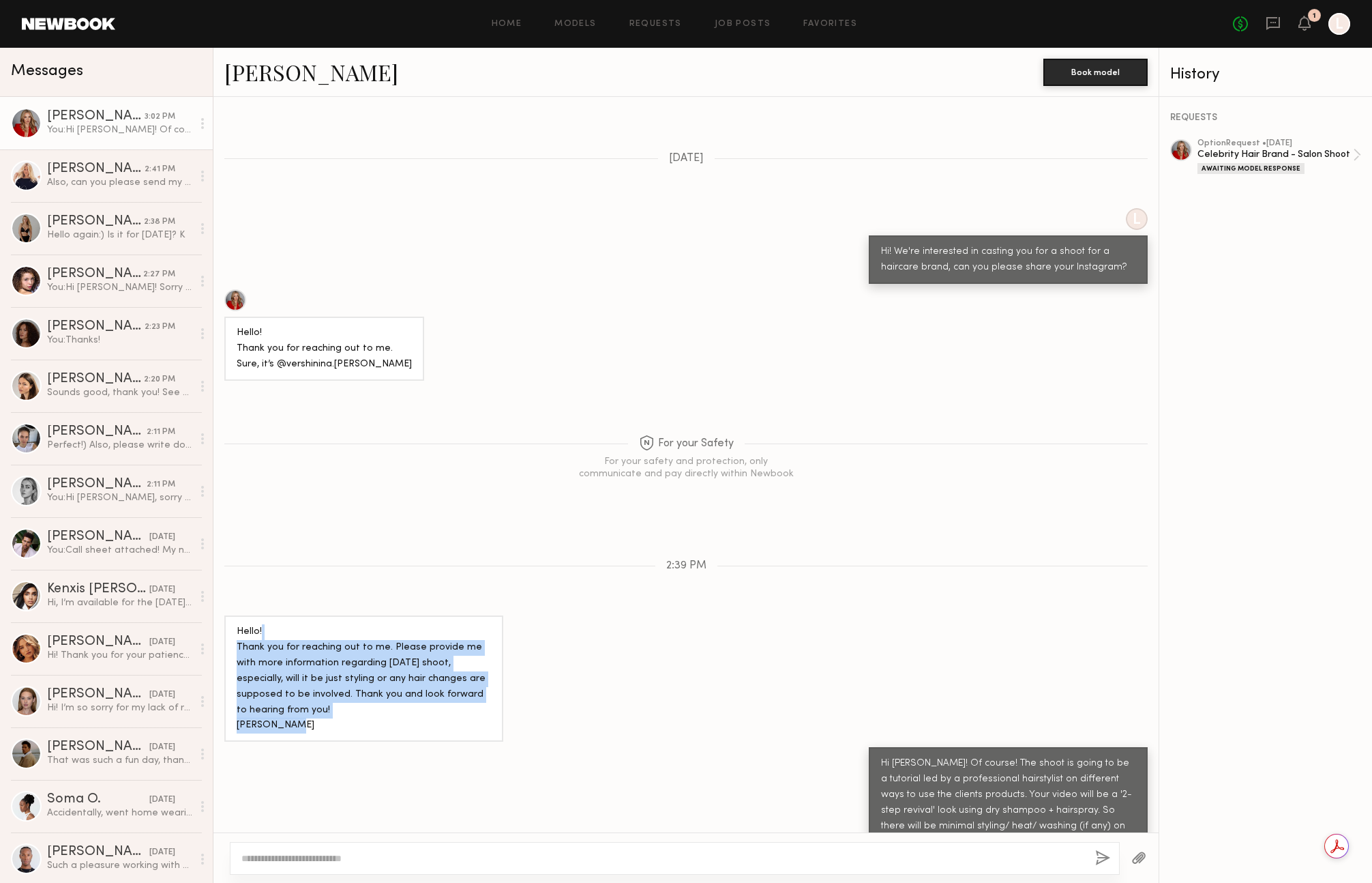
drag, startPoint x: 355, startPoint y: 715, endPoint x: 306, endPoint y: 625, distance: 102.5
click at [264, 615] on div "Hello! Thank you for reaching out to me. Please provide me with more informatio…" at bounding box center [363, 678] width 279 height 127
click at [348, 638] on div "Hello! Thank you for reaching out to me. Please provide me with more informatio…" at bounding box center [364, 679] width 255 height 110
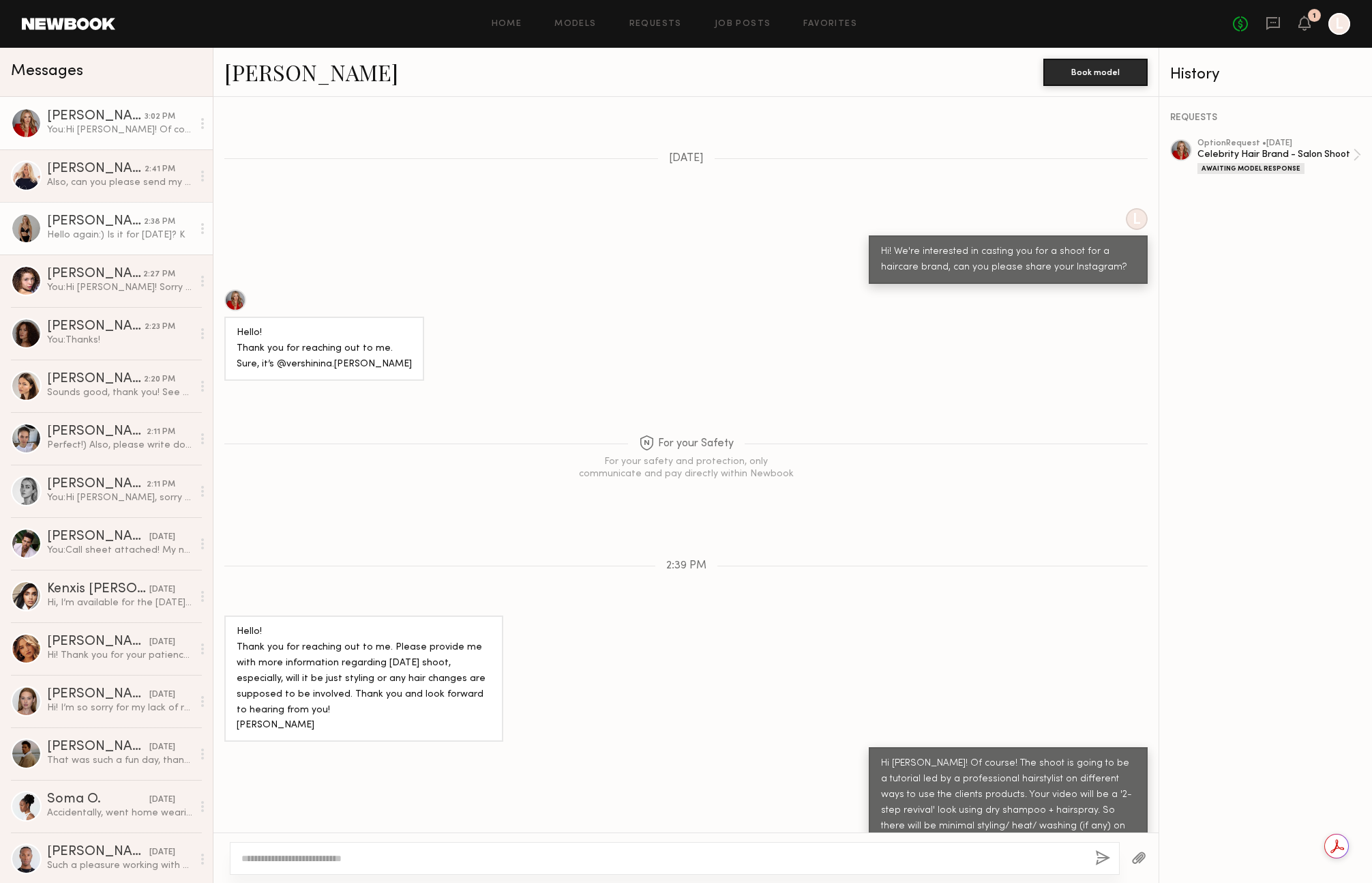
click at [96, 226] on div "[PERSON_NAME]" at bounding box center [95, 222] width 96 height 14
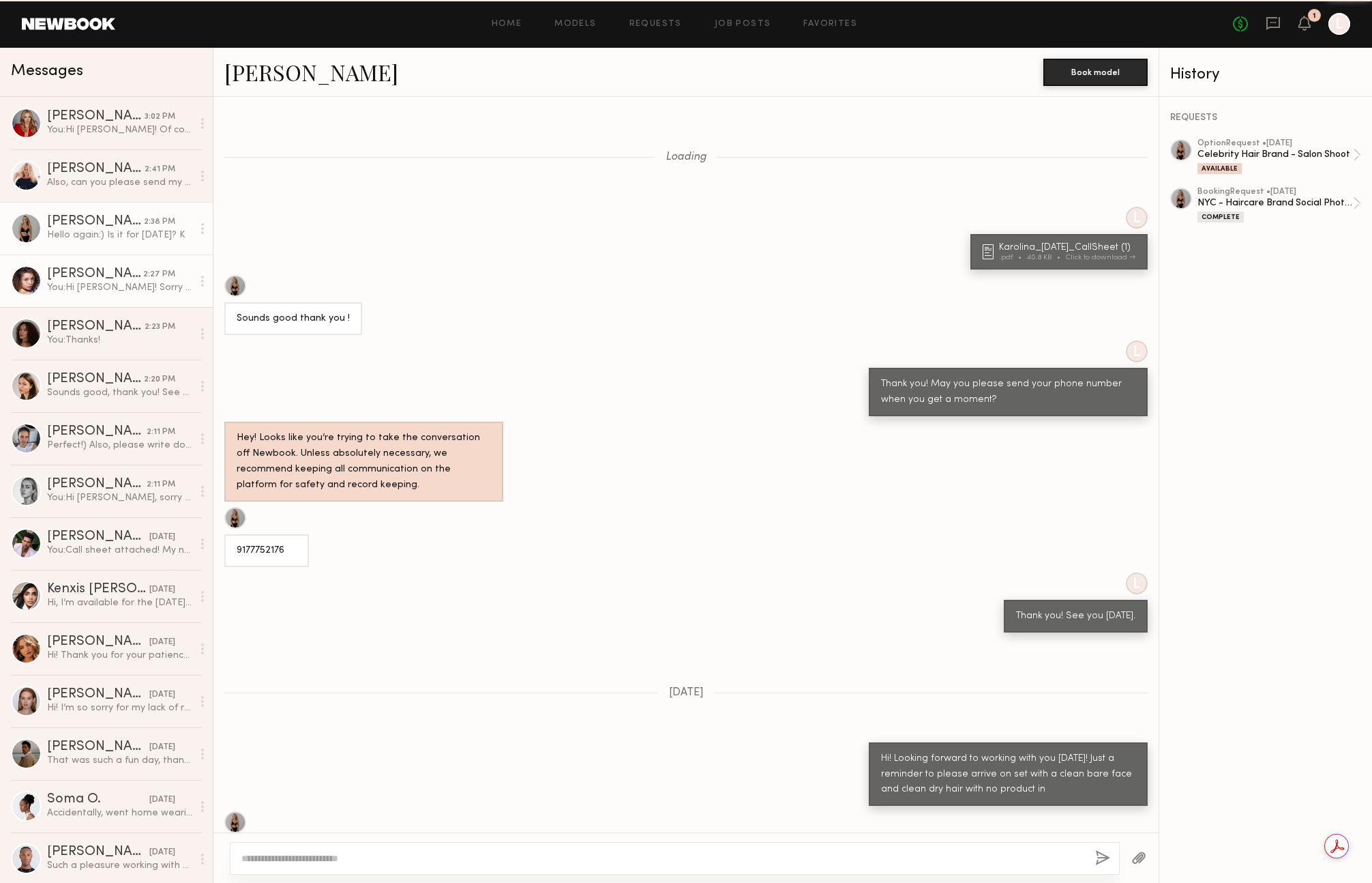
scroll to position [605, 0]
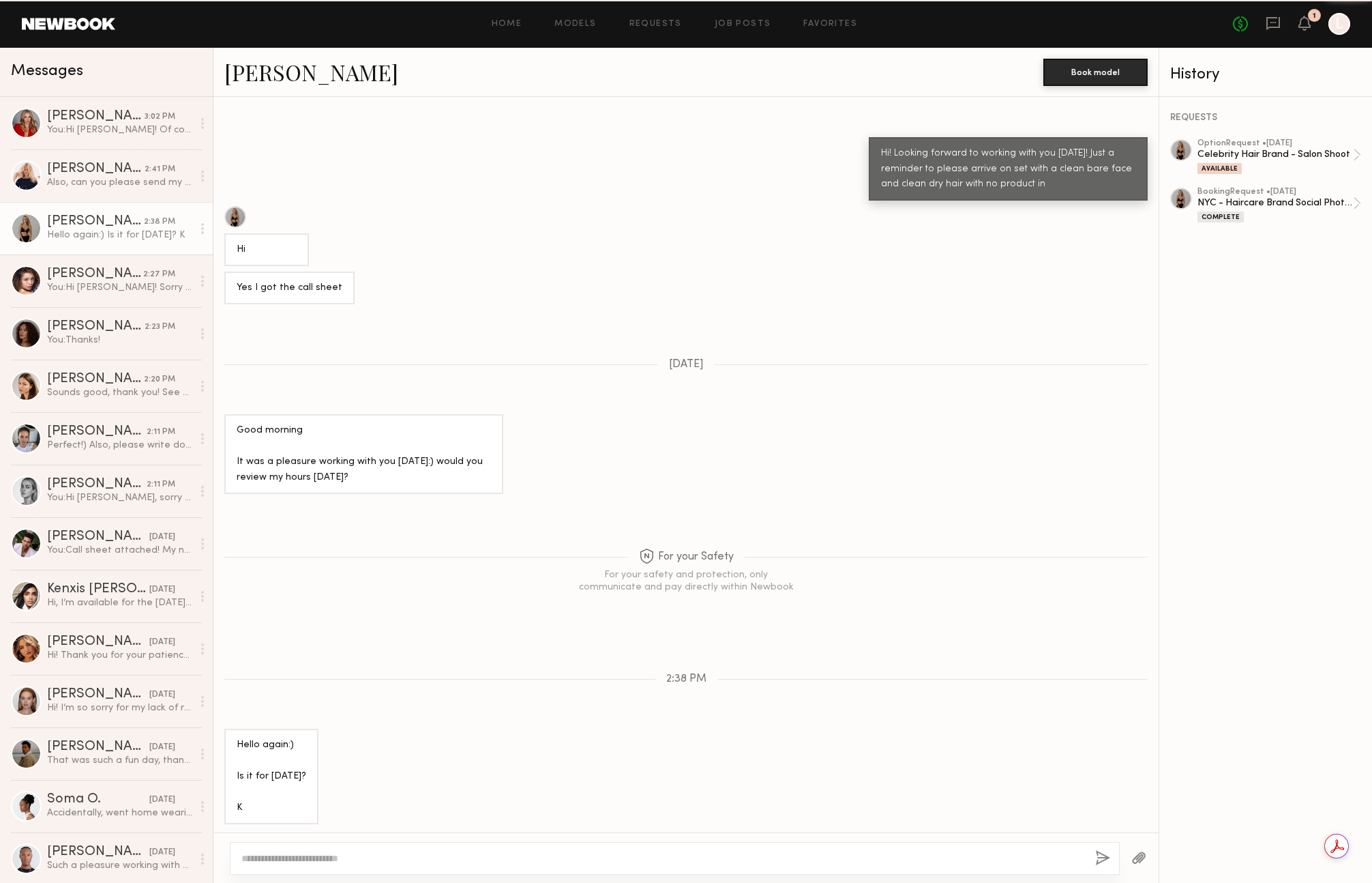
click at [289, 847] on div at bounding box center [674, 858] width 890 height 32
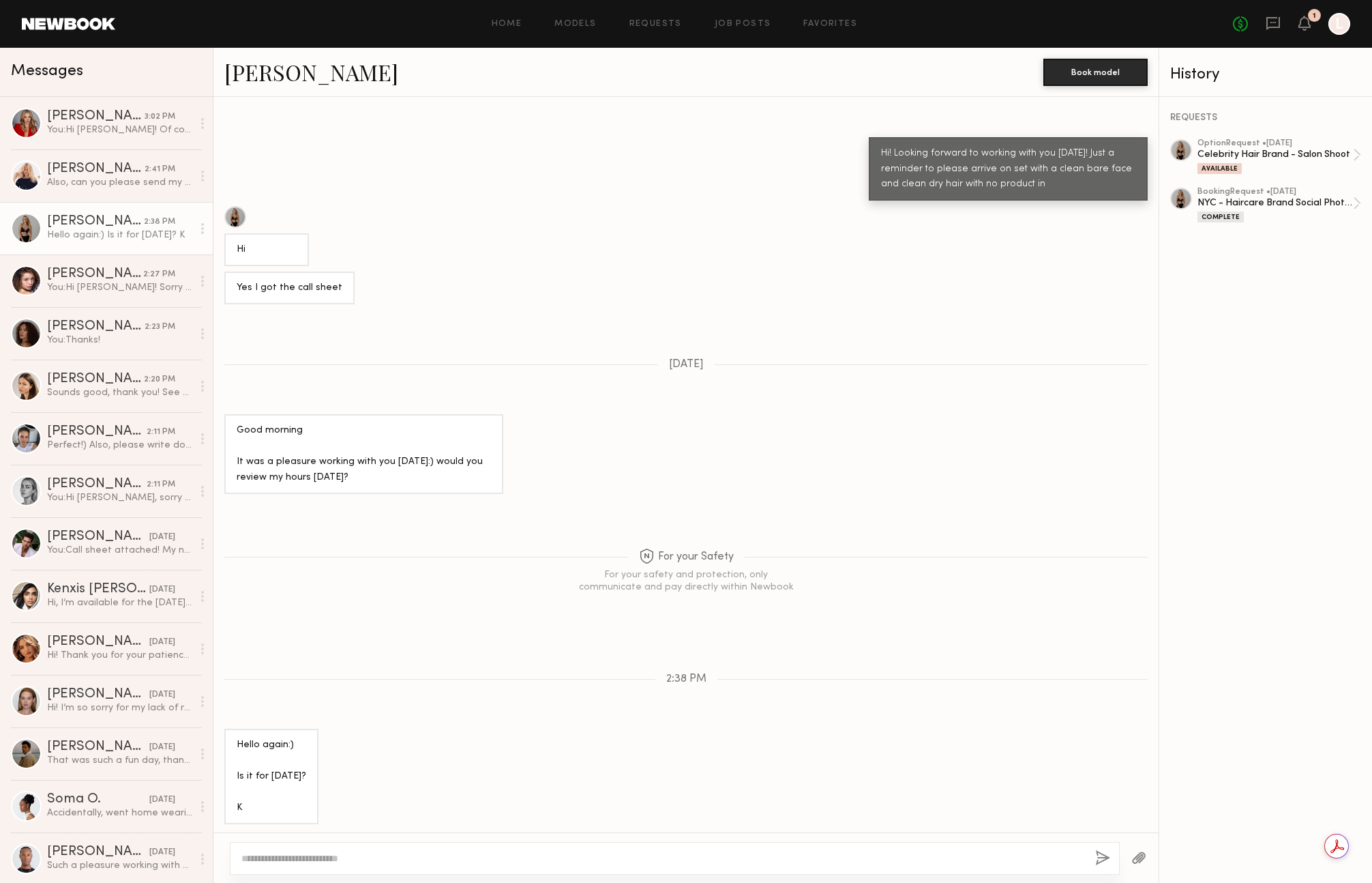
click at [284, 861] on textarea at bounding box center [663, 858] width 843 height 14
type textarea "**********"
click at [1100, 863] on button "button" at bounding box center [1102, 858] width 15 height 17
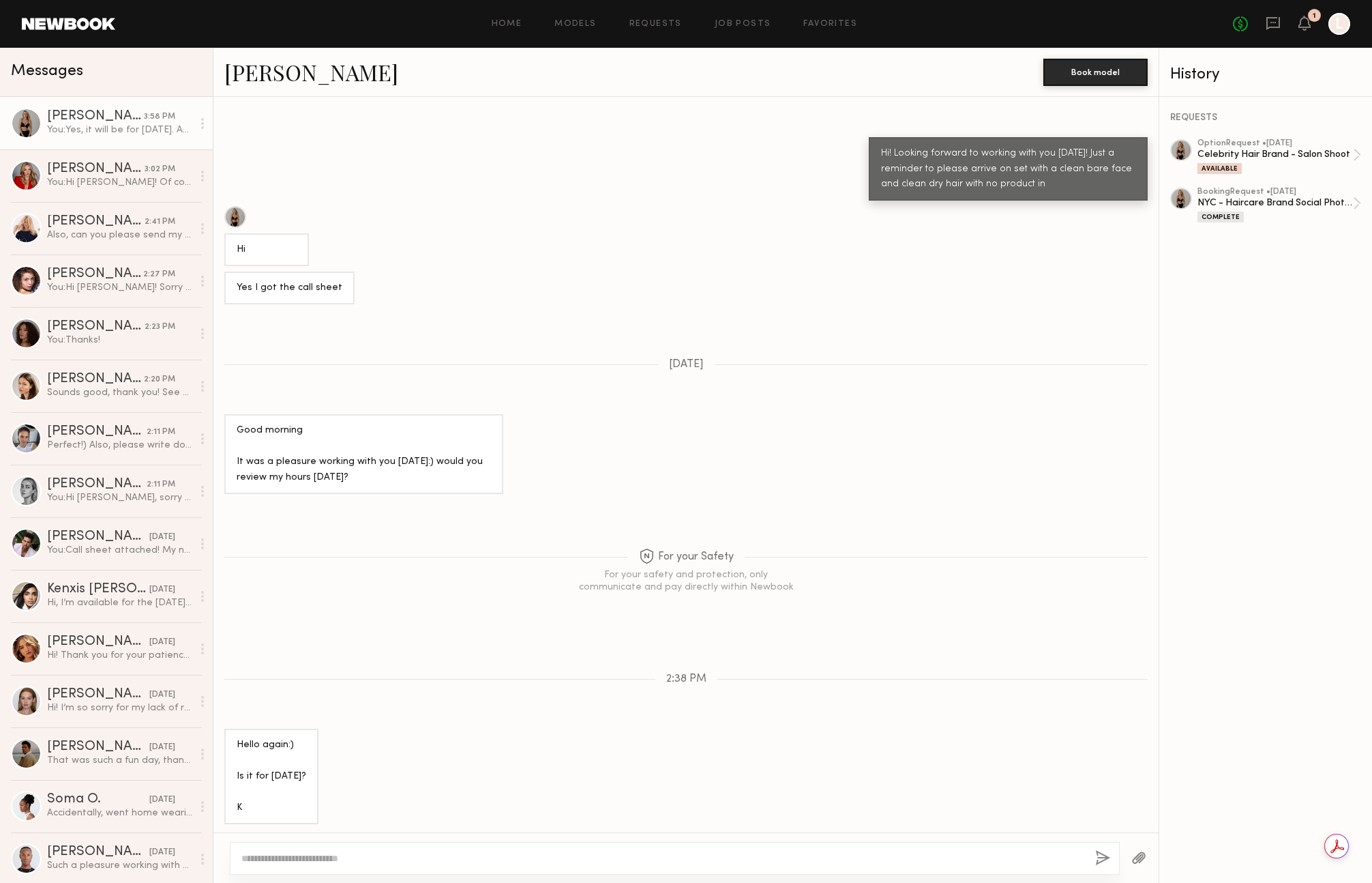
scroll to position [763, 0]
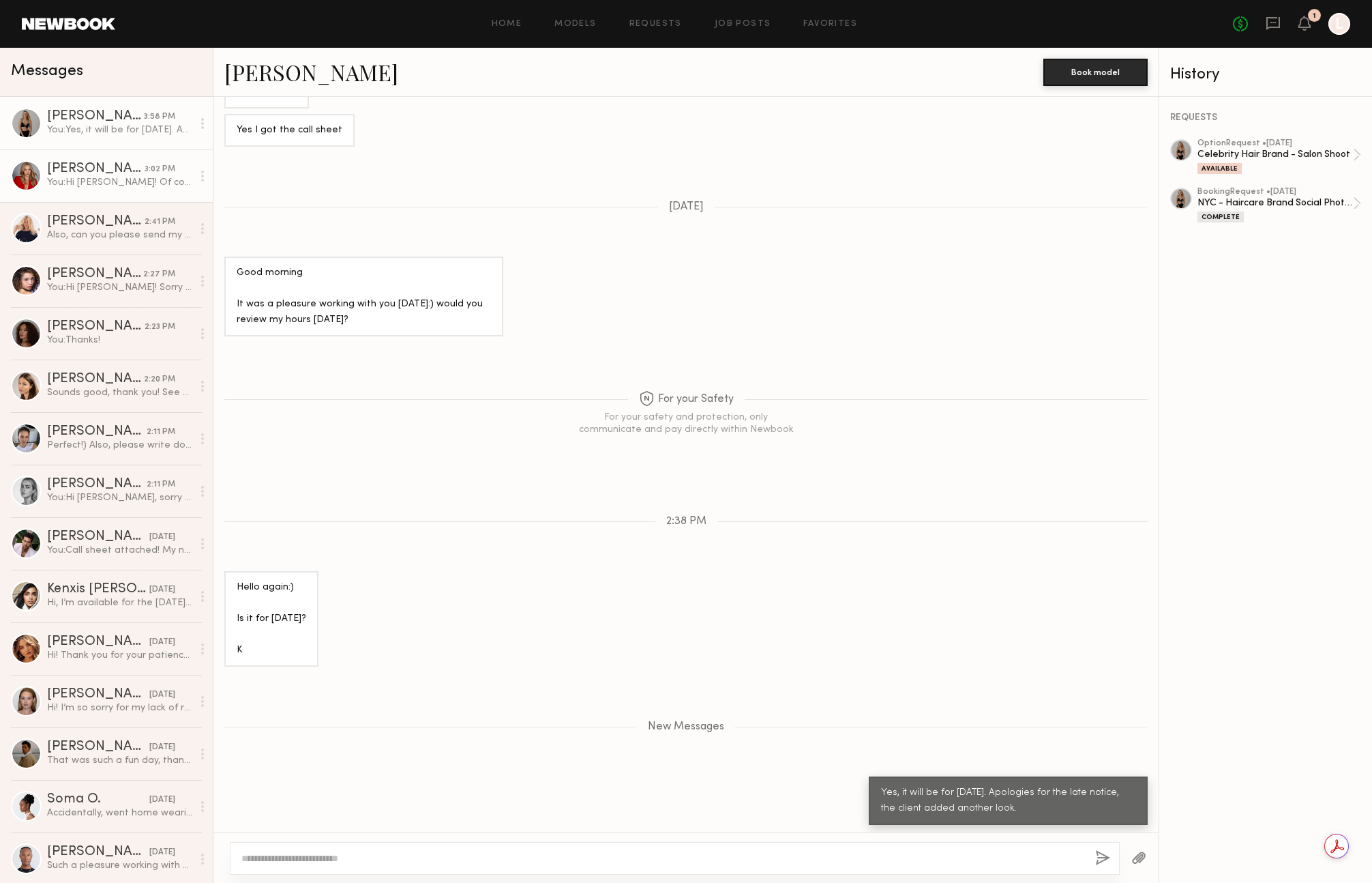
click at [89, 167] on div "[PERSON_NAME]" at bounding box center [96, 169] width 97 height 14
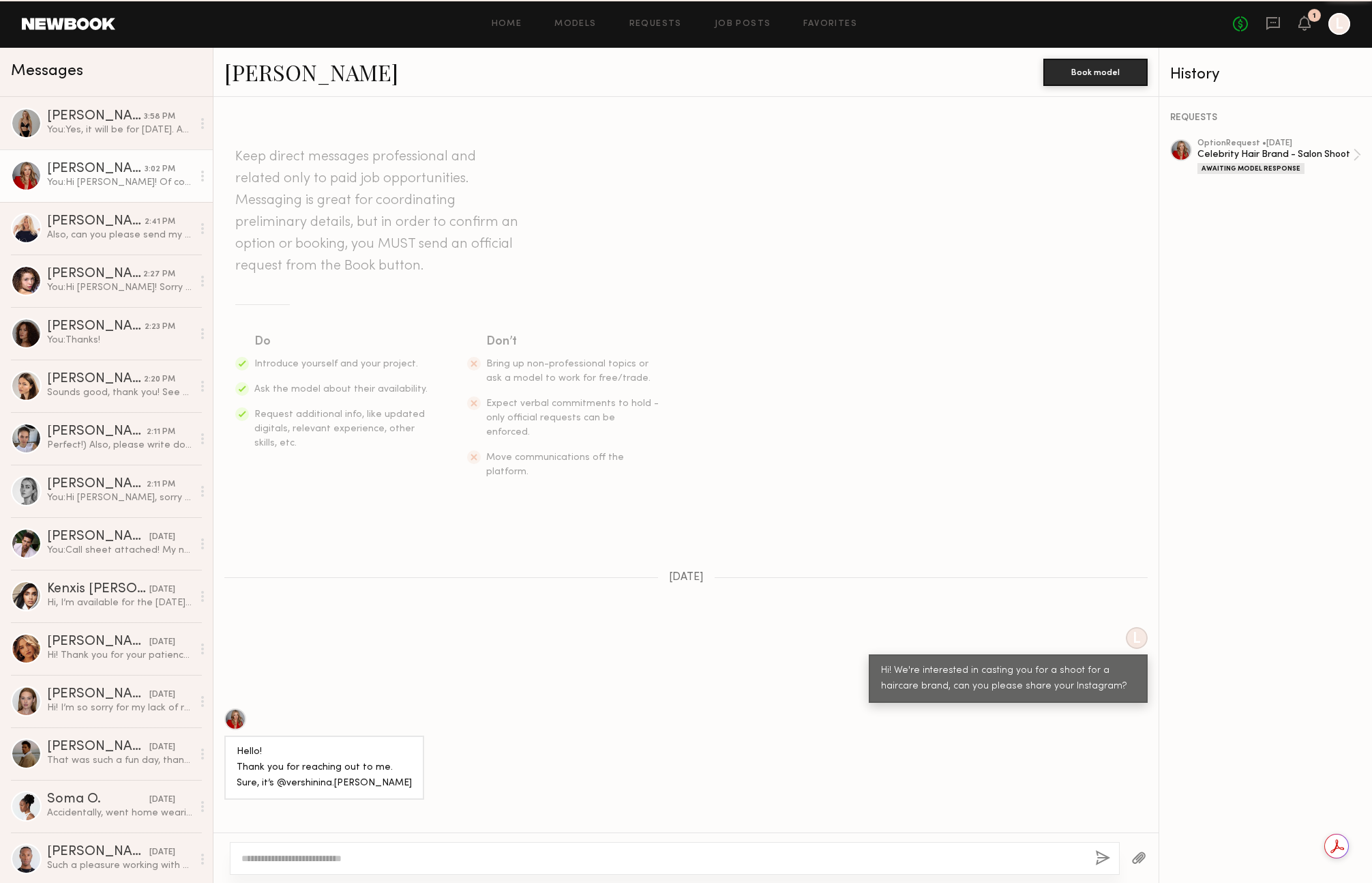
scroll to position [419, 0]
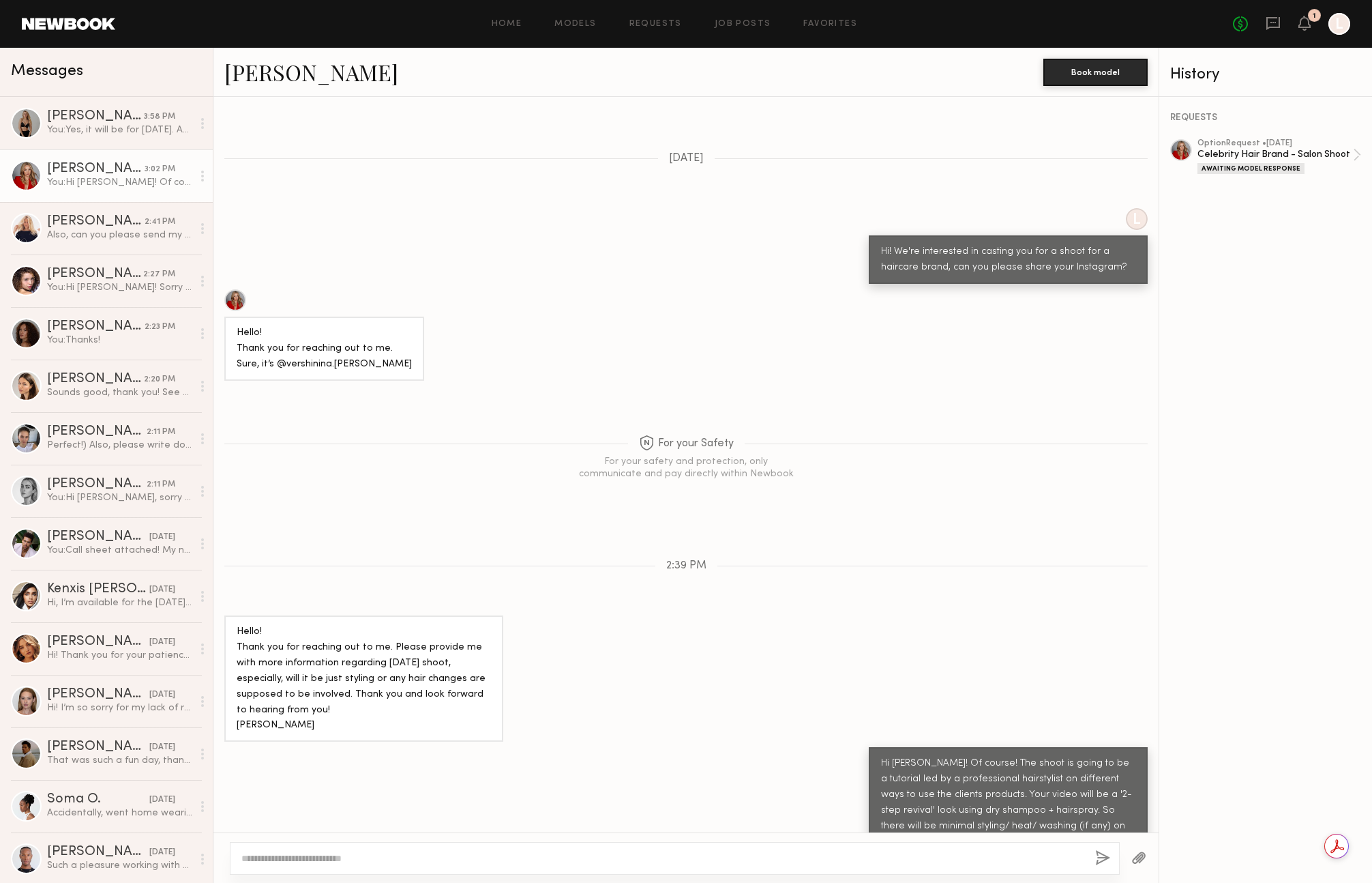
drag, startPoint x: 343, startPoint y: 181, endPoint x: 338, endPoint y: 177, distance: 6.4
click at [342, 181] on div "Keep direct messages professional and related only to paid job opportunities. M…" at bounding box center [686, 464] width 945 height 736
click at [85, 106] on link "Karolina N. 3:58 PM You: Yes, it will be for tomorrow. Apologies for the late n…" at bounding box center [106, 123] width 213 height 52
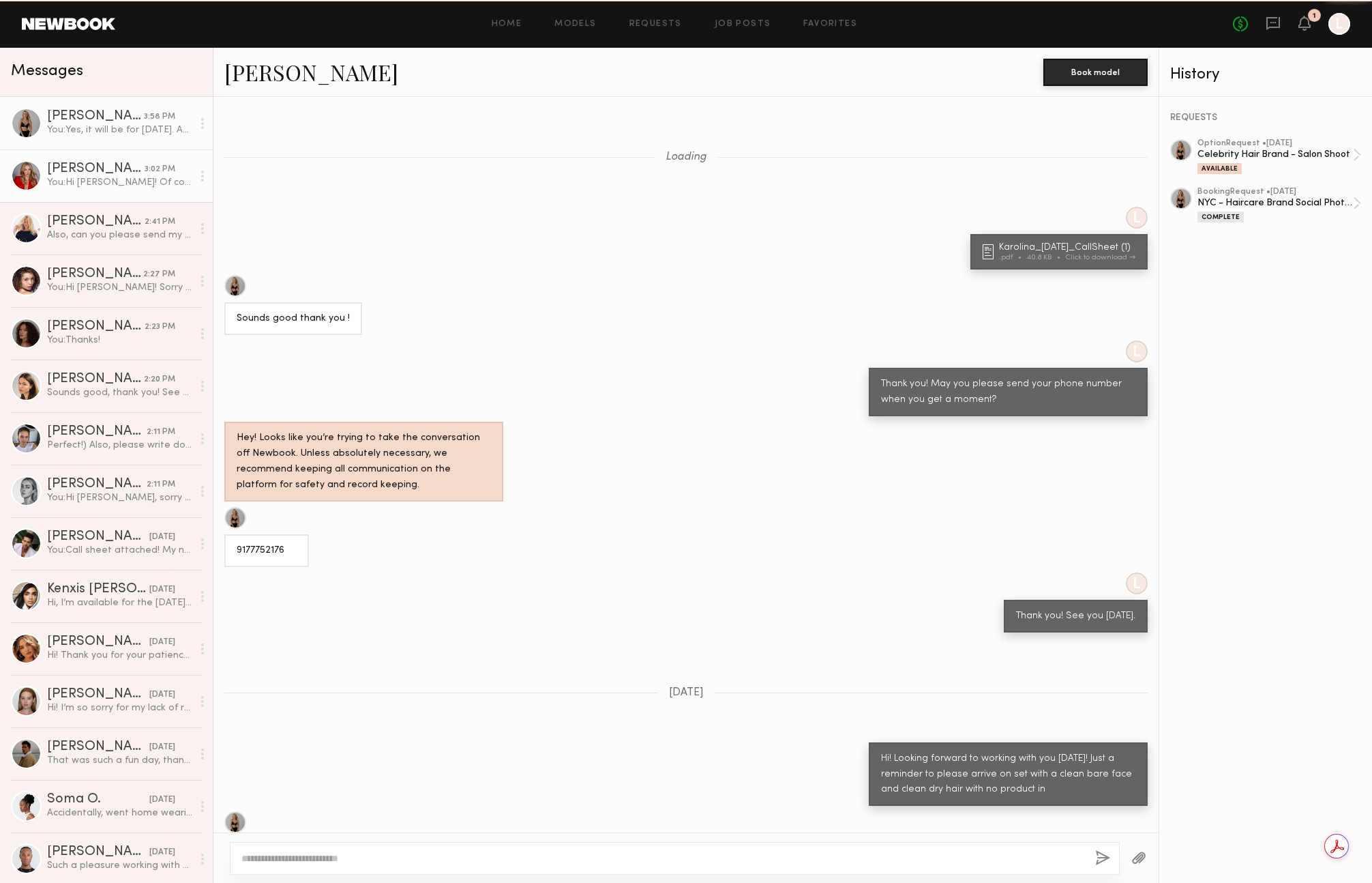
scroll to position [659, 0]
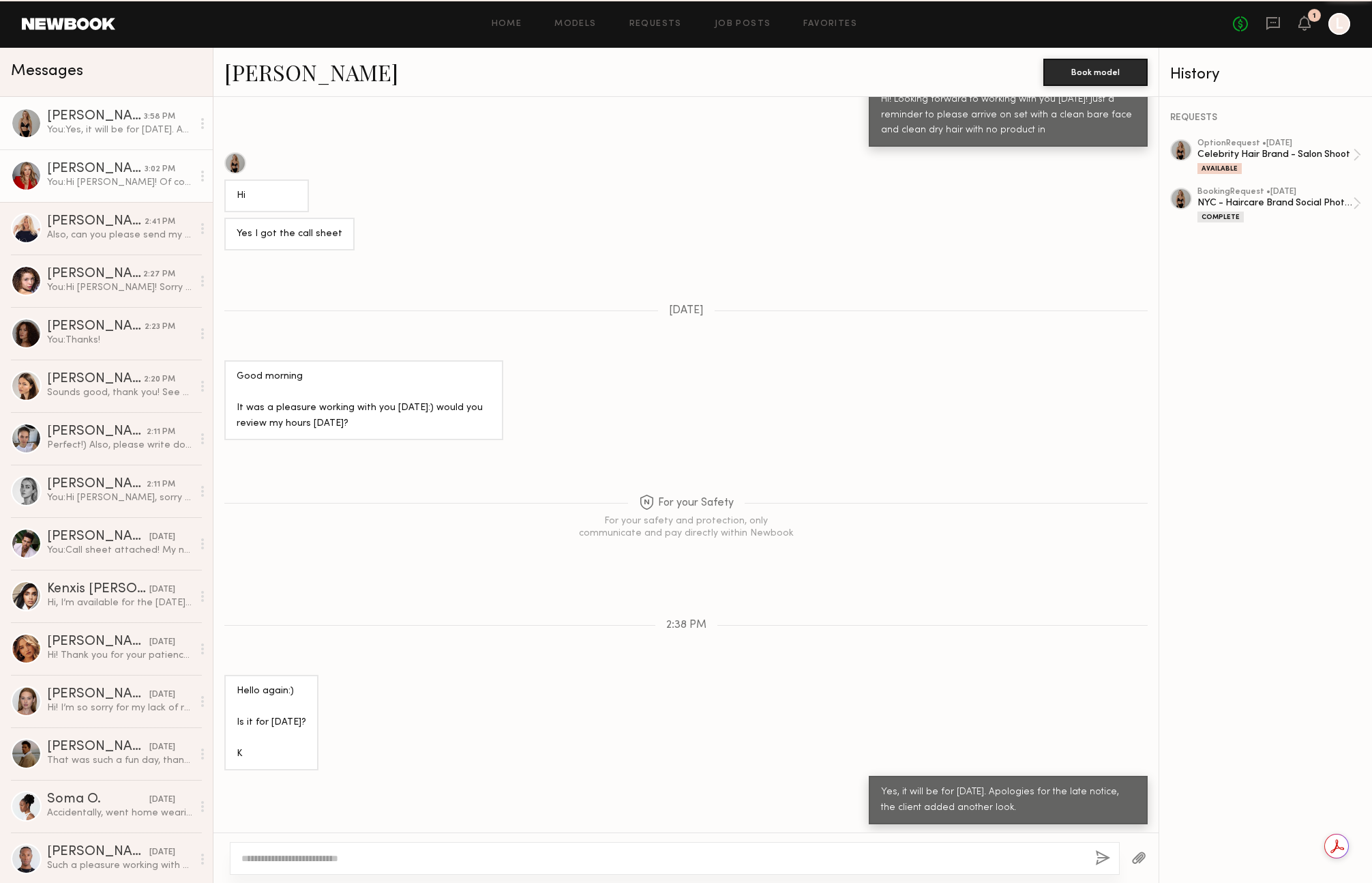
click at [103, 179] on div "You: Hi Anastasia! Of course! The shoot is going to be a tutorial led by a prof…" at bounding box center [120, 182] width 145 height 13
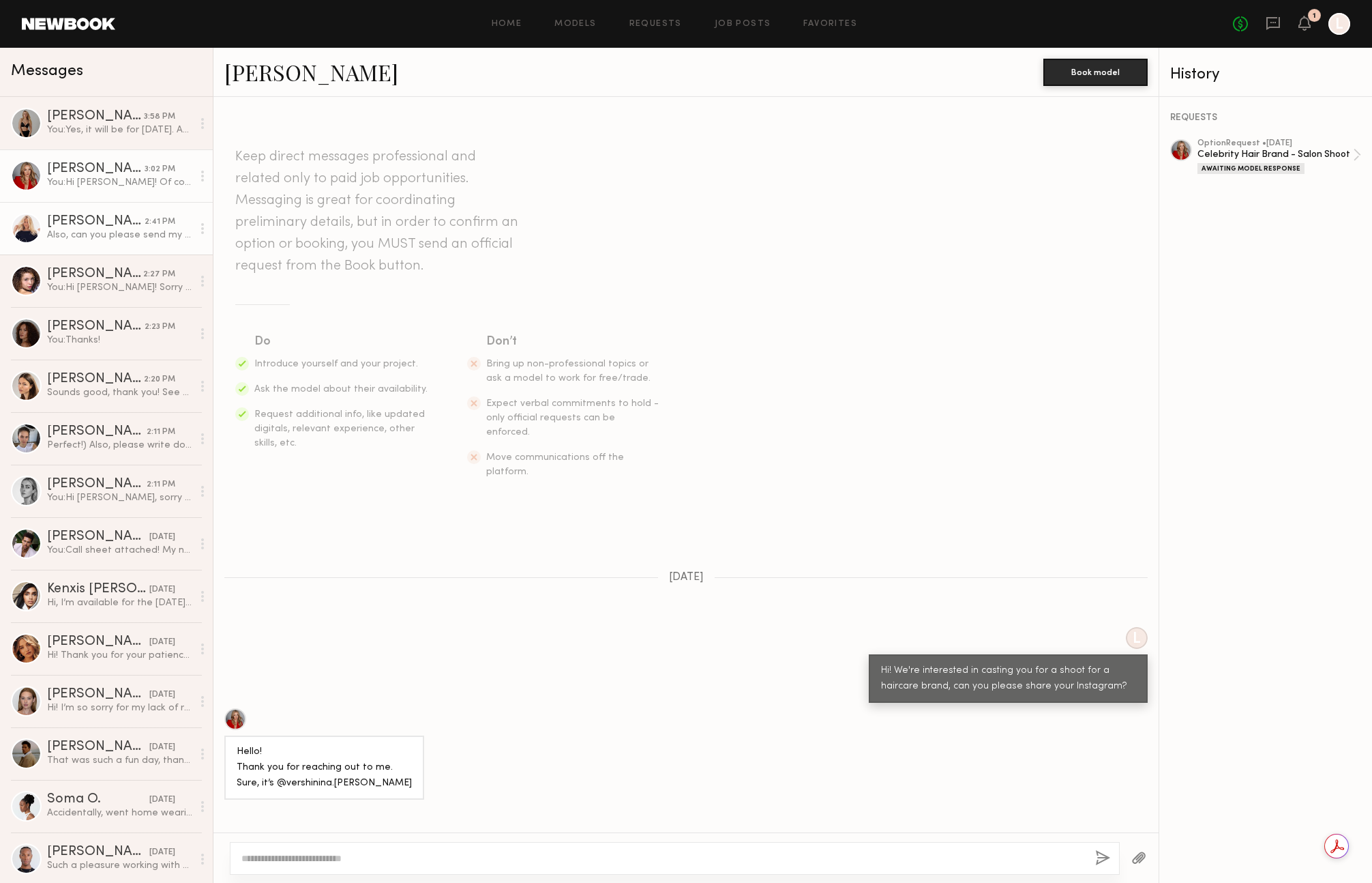
scroll to position [419, 0]
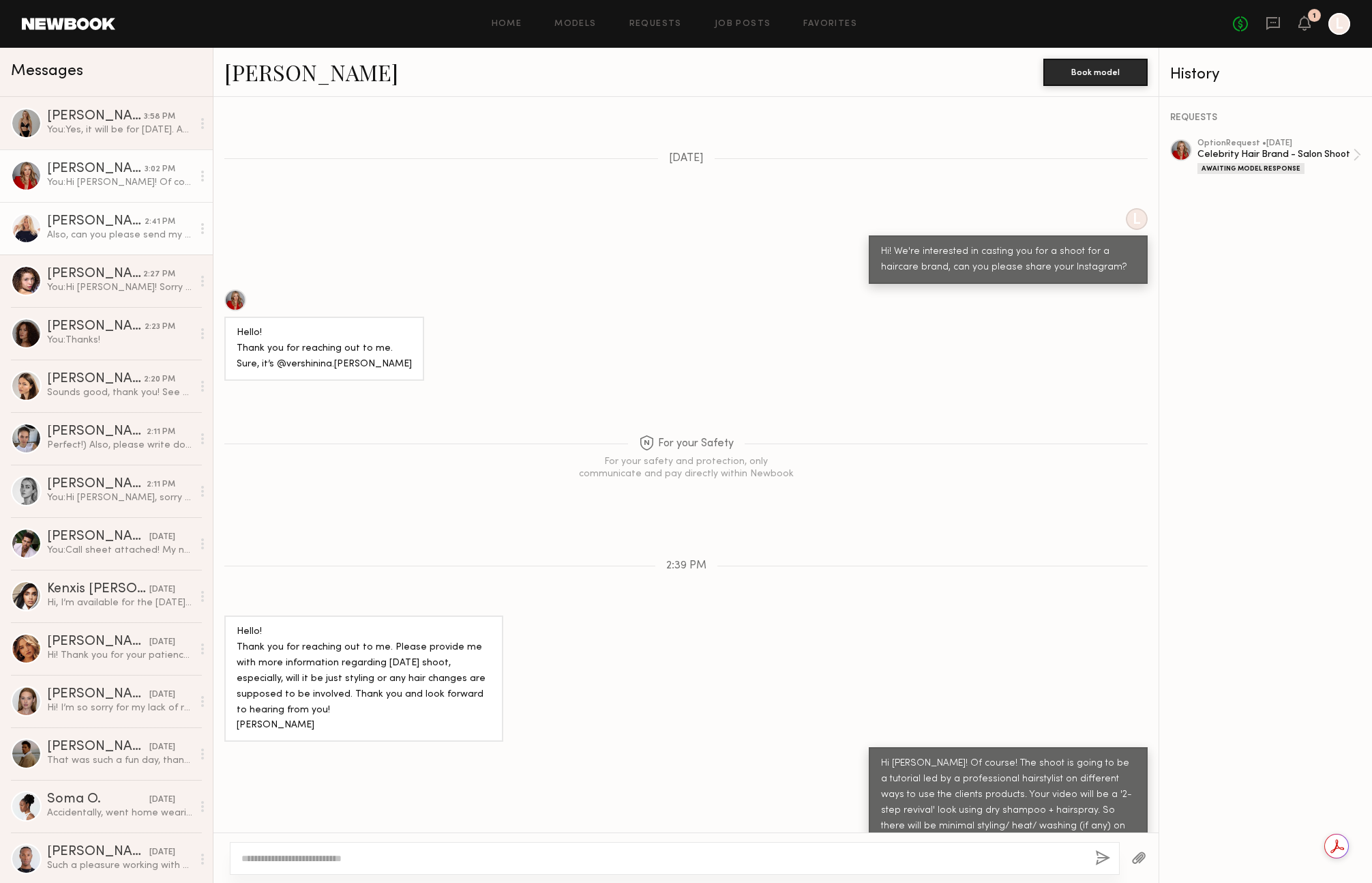
click at [91, 239] on div "Also, can you please send my agent the details as well :) [PERSON_NAME][EMAIL_A…" at bounding box center [120, 235] width 145 height 13
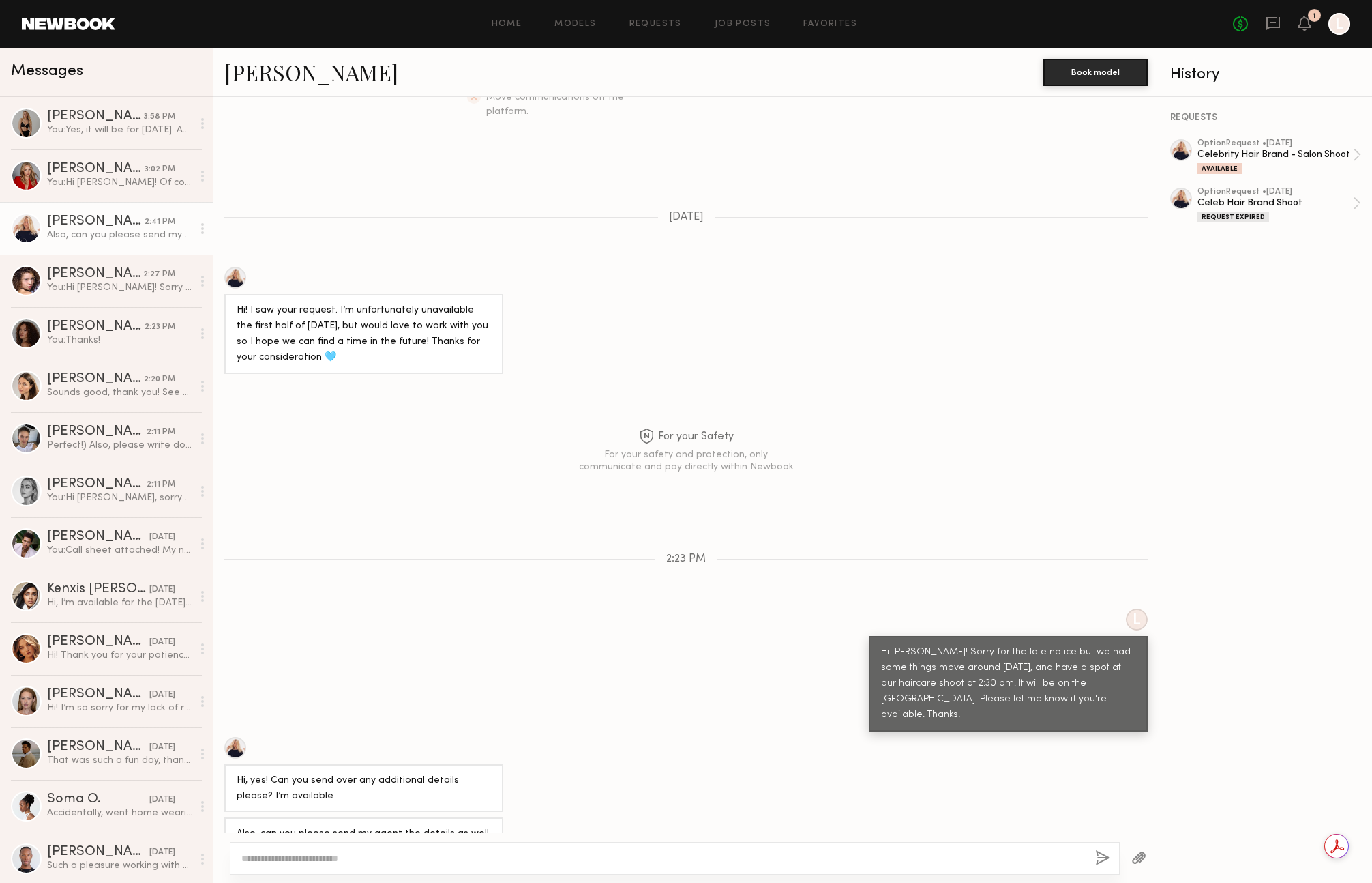
scroll to position [367, 0]
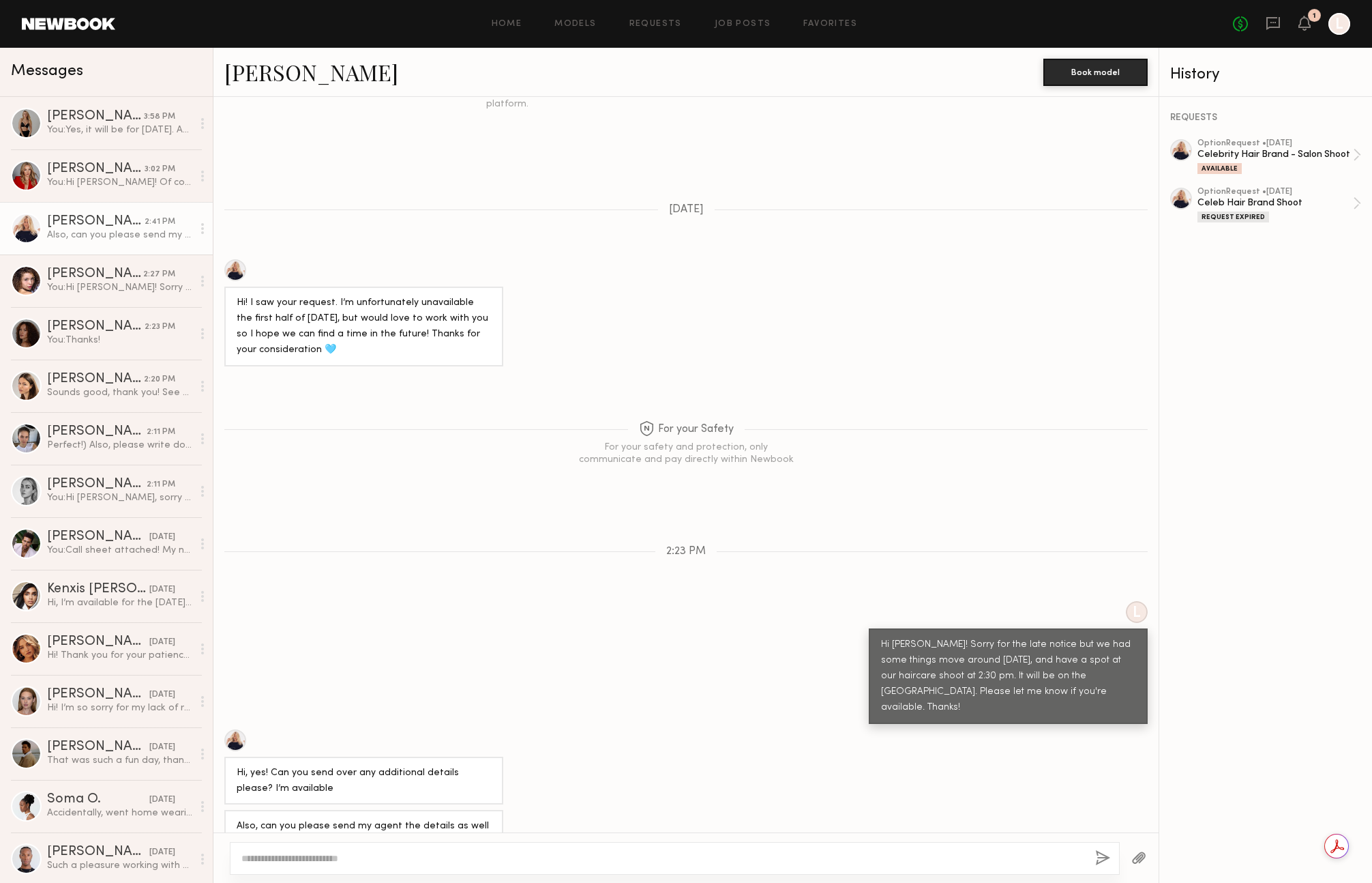
click at [63, 59] on div "Messages" at bounding box center [106, 69] width 191 height 21
click at [82, 122] on div "[PERSON_NAME]" at bounding box center [95, 117] width 96 height 14
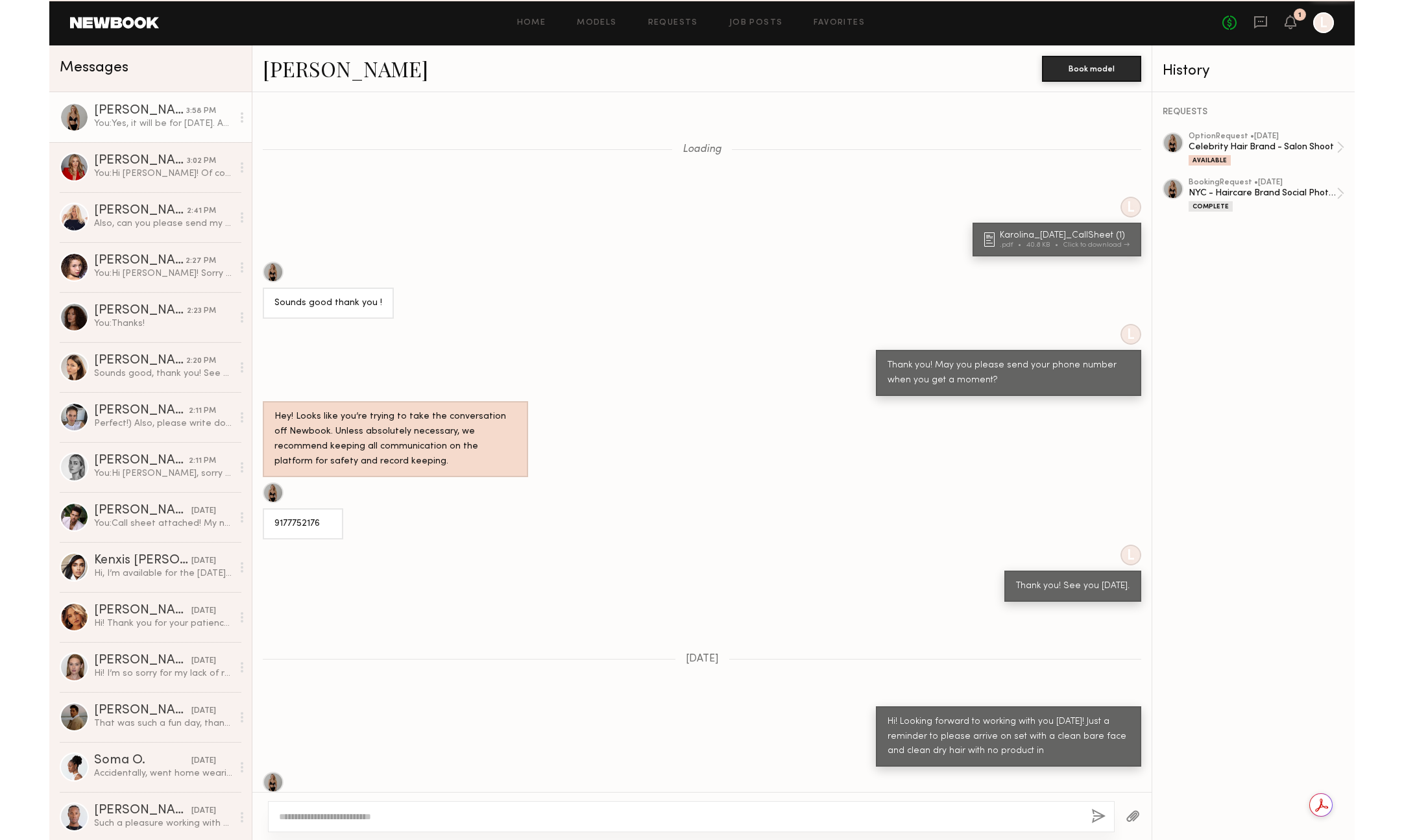
scroll to position [704, 0]
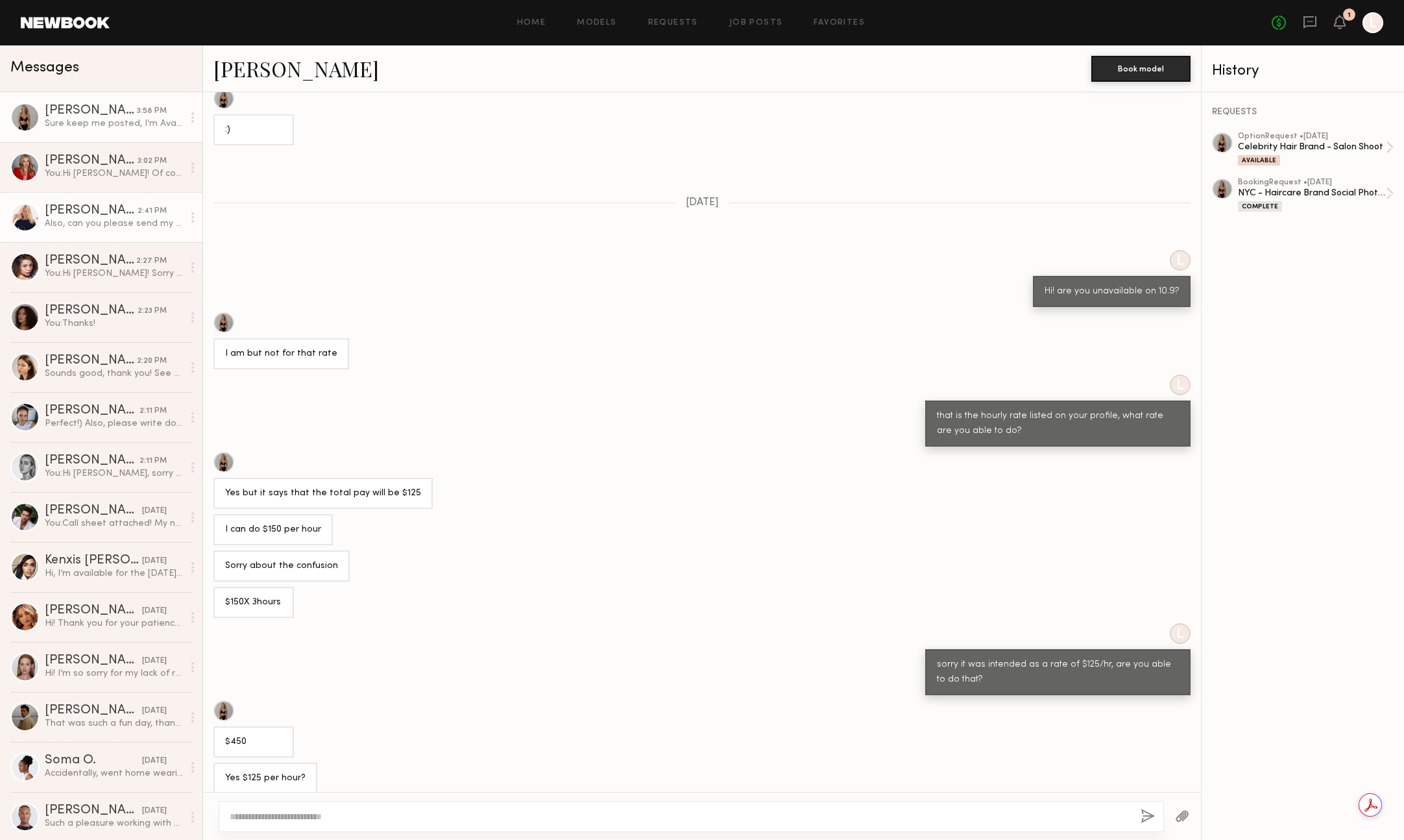
scroll to position [5816, 0]
